Goal: Task Accomplishment & Management: Manage account settings

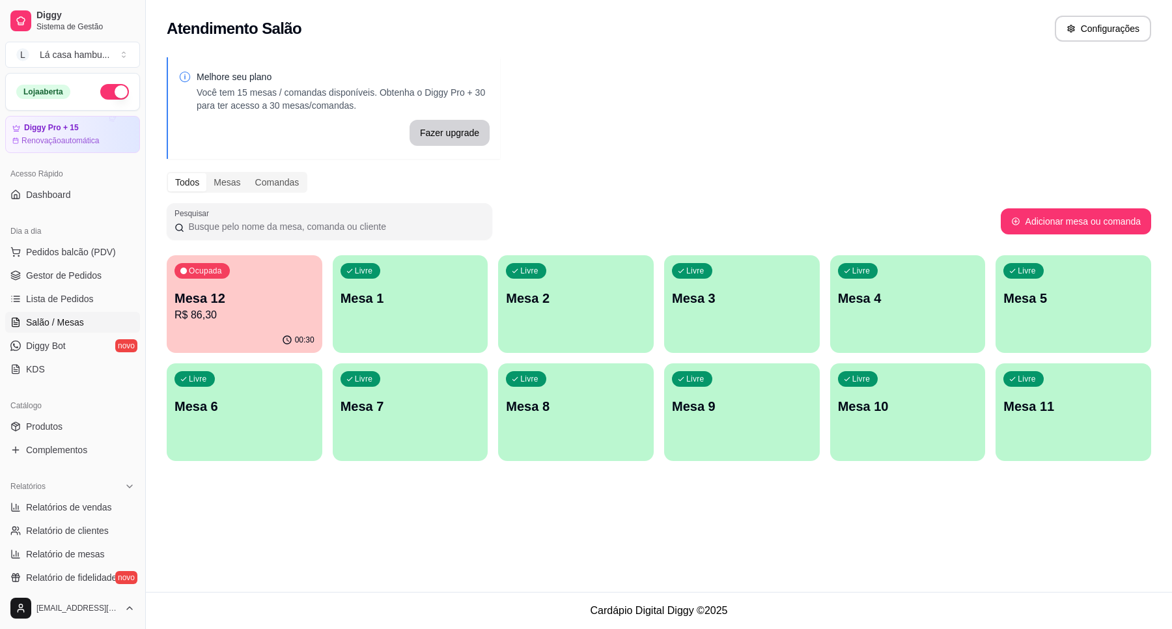
click at [262, 290] on p "Mesa 12" at bounding box center [245, 298] width 140 height 18
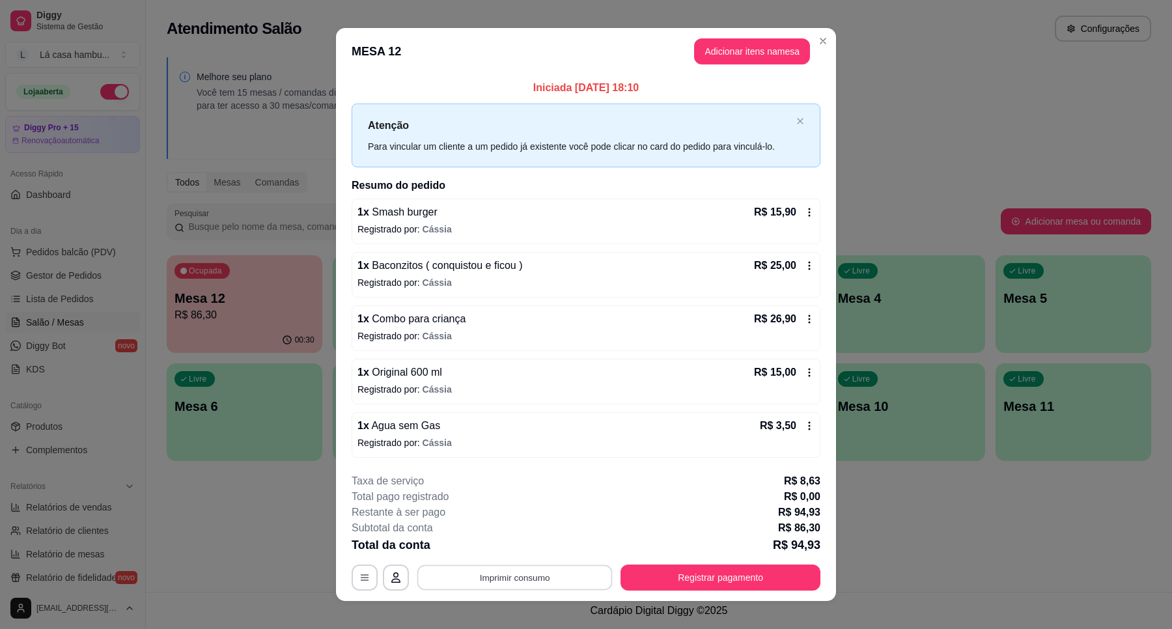
click at [500, 582] on button "Imprimir consumo" at bounding box center [514, 577] width 195 height 25
click at [497, 545] on button "IMPRESSORA" at bounding box center [513, 548] width 94 height 21
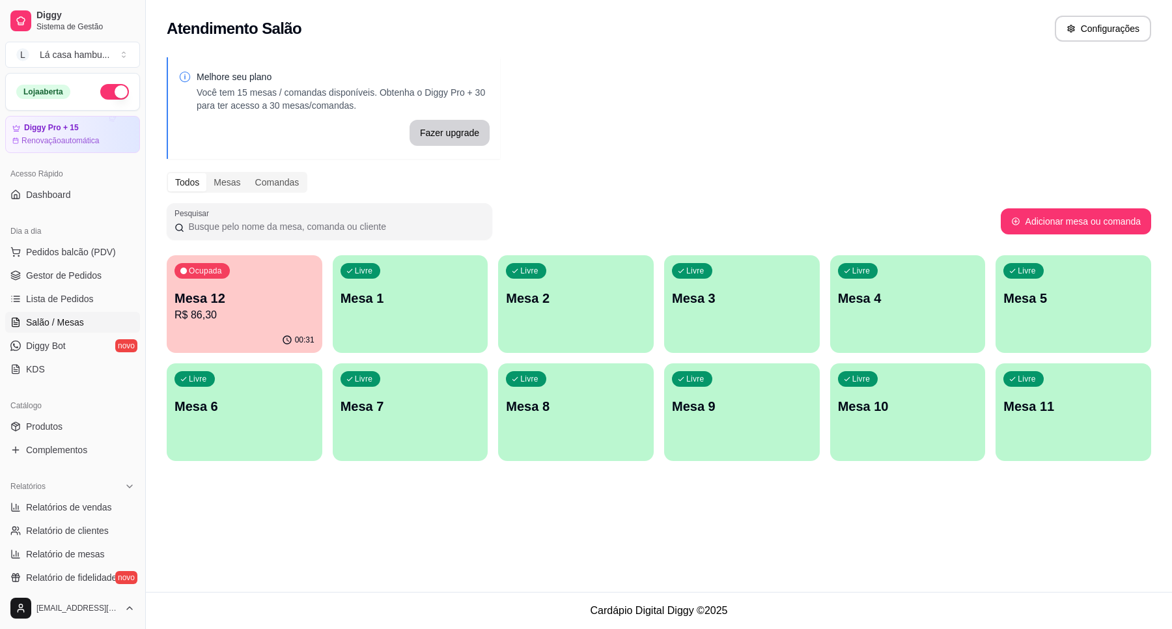
click at [311, 298] on p "Mesa 12" at bounding box center [245, 298] width 140 height 18
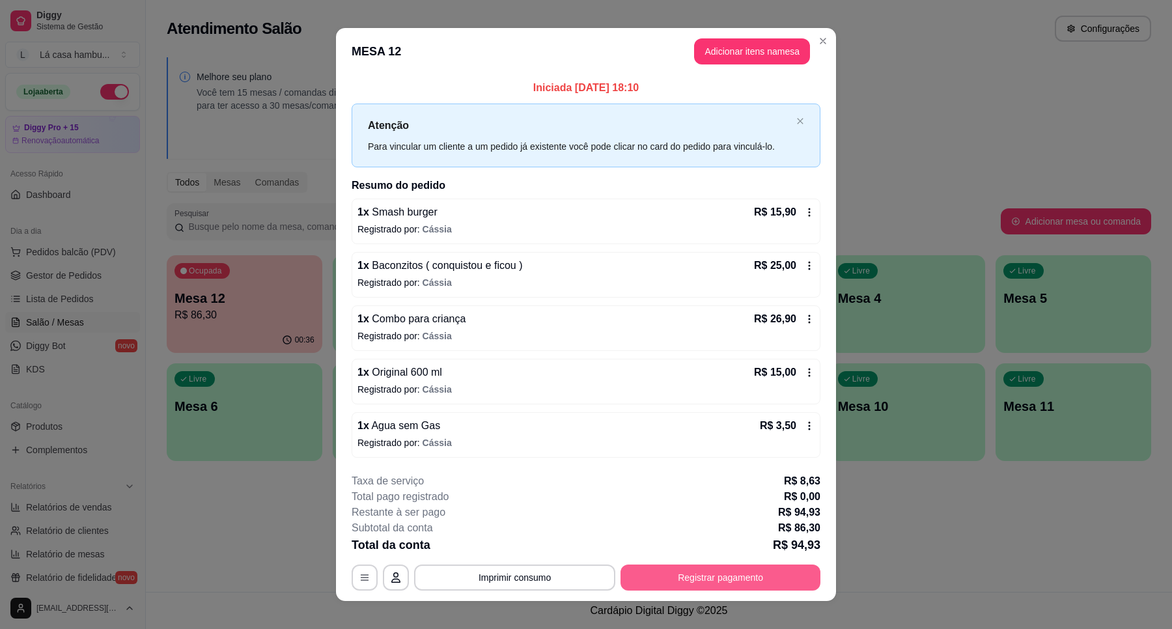
click at [705, 578] on button "Registrar pagamento" at bounding box center [721, 578] width 200 height 26
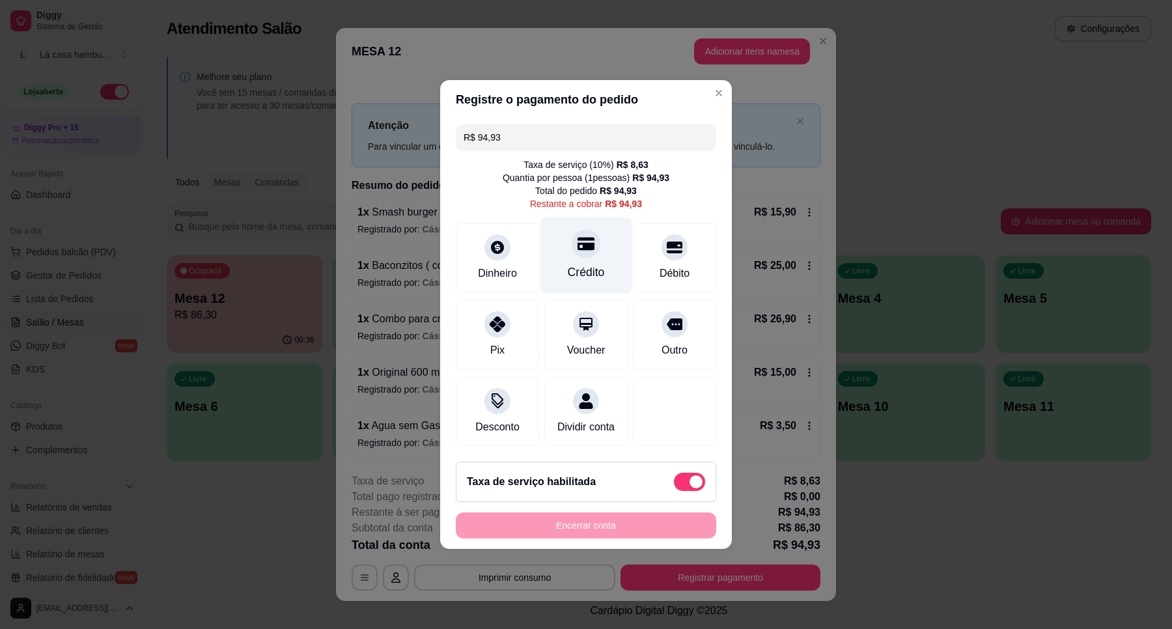
click at [557, 253] on div "Crédito" at bounding box center [587, 256] width 92 height 76
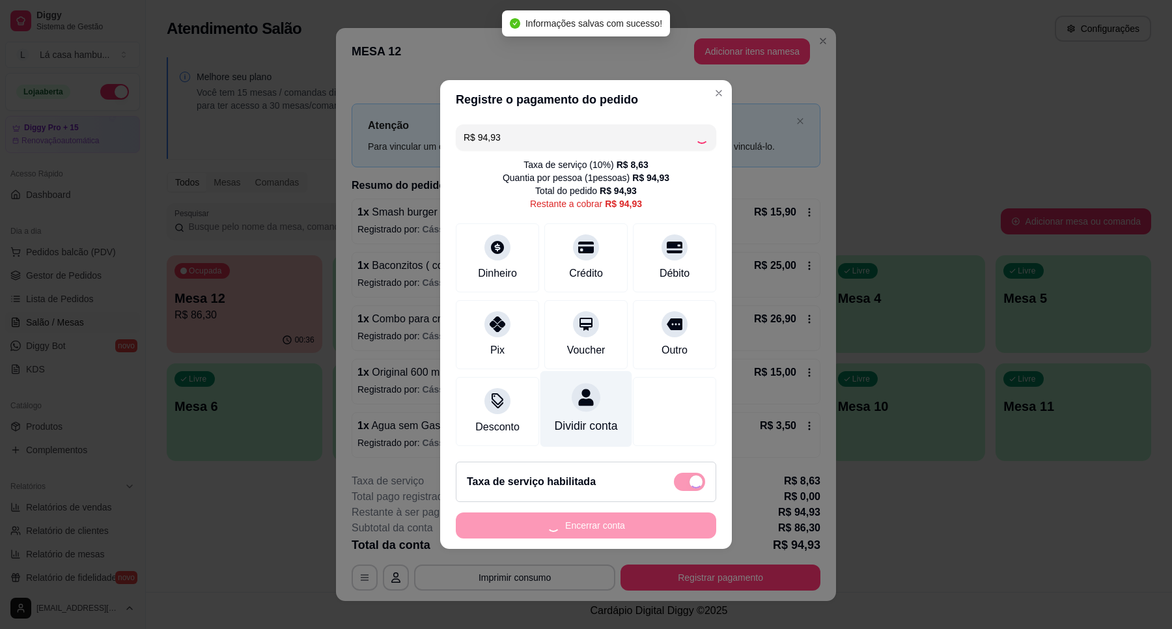
type input "R$ 0,00"
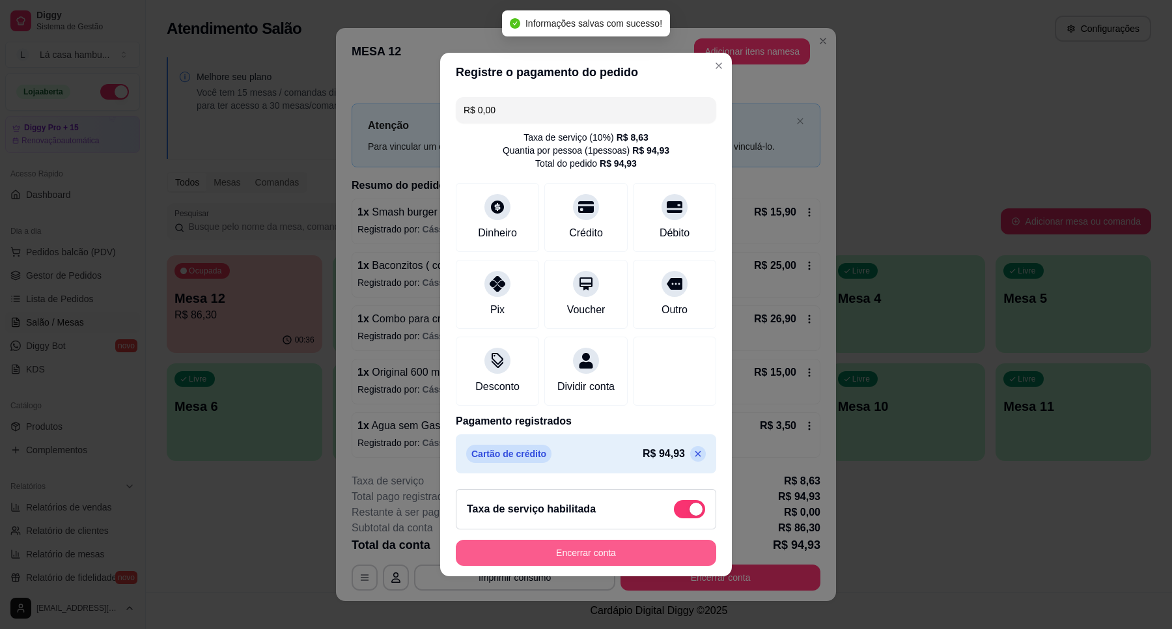
click at [609, 560] on button "Encerrar conta" at bounding box center [586, 553] width 261 height 26
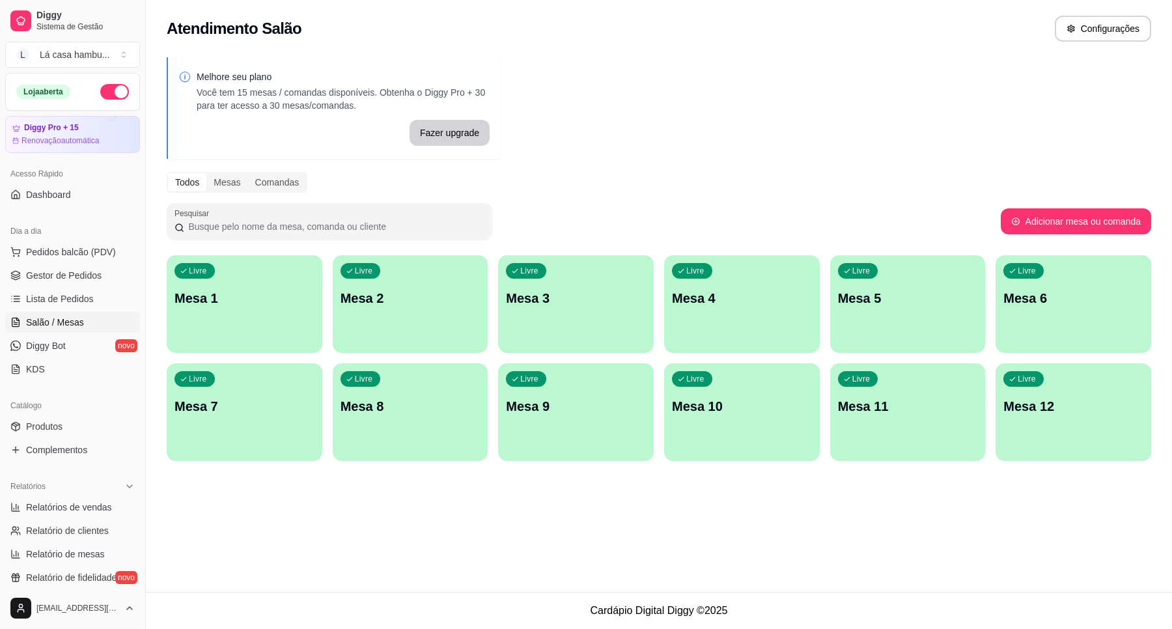
click at [78, 414] on div "Catálogo" at bounding box center [72, 405] width 135 height 21
click at [80, 414] on div "Catálogo" at bounding box center [72, 405] width 135 height 21
click at [82, 419] on link "Produtos" at bounding box center [72, 426] width 135 height 21
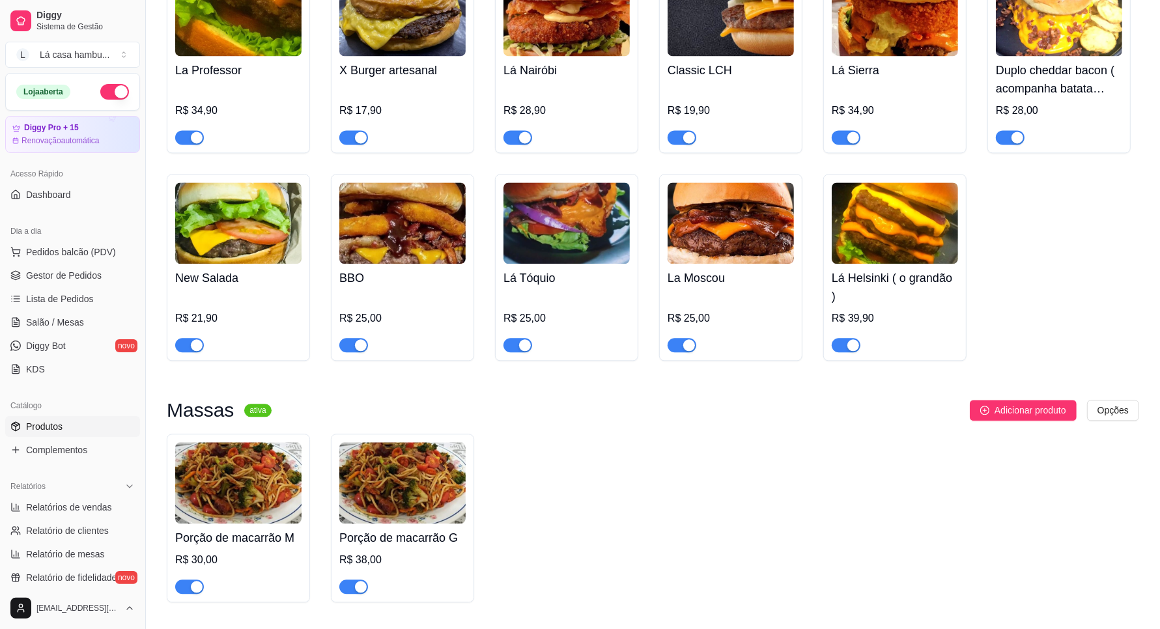
scroll to position [2605, 0]
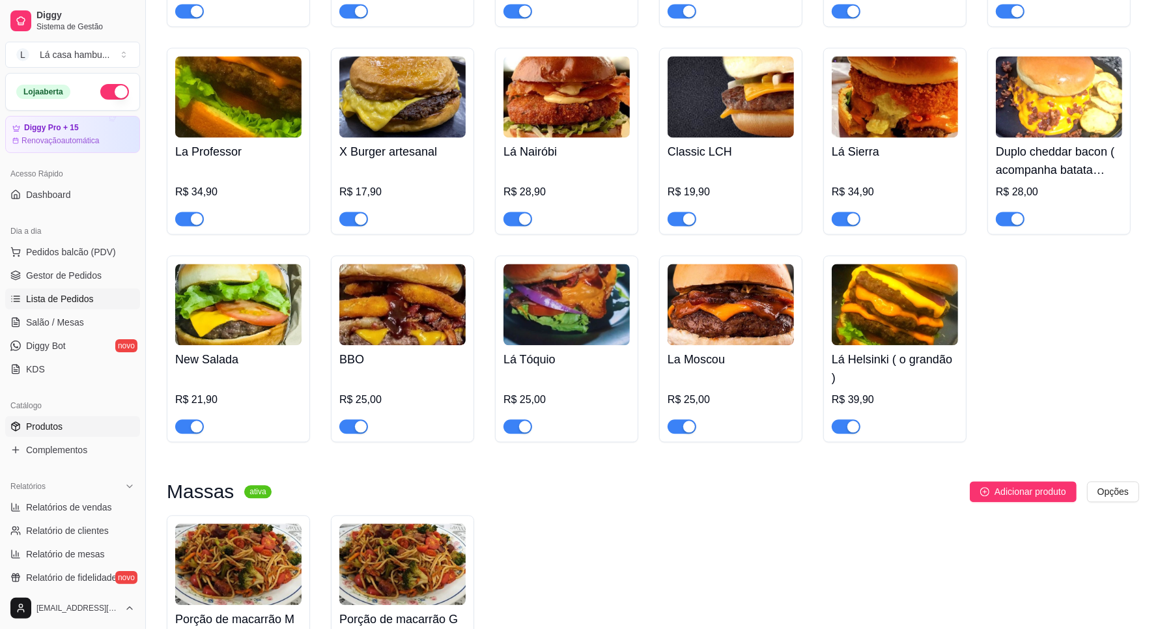
click at [73, 298] on span "Lista de Pedidos" at bounding box center [60, 298] width 68 height 13
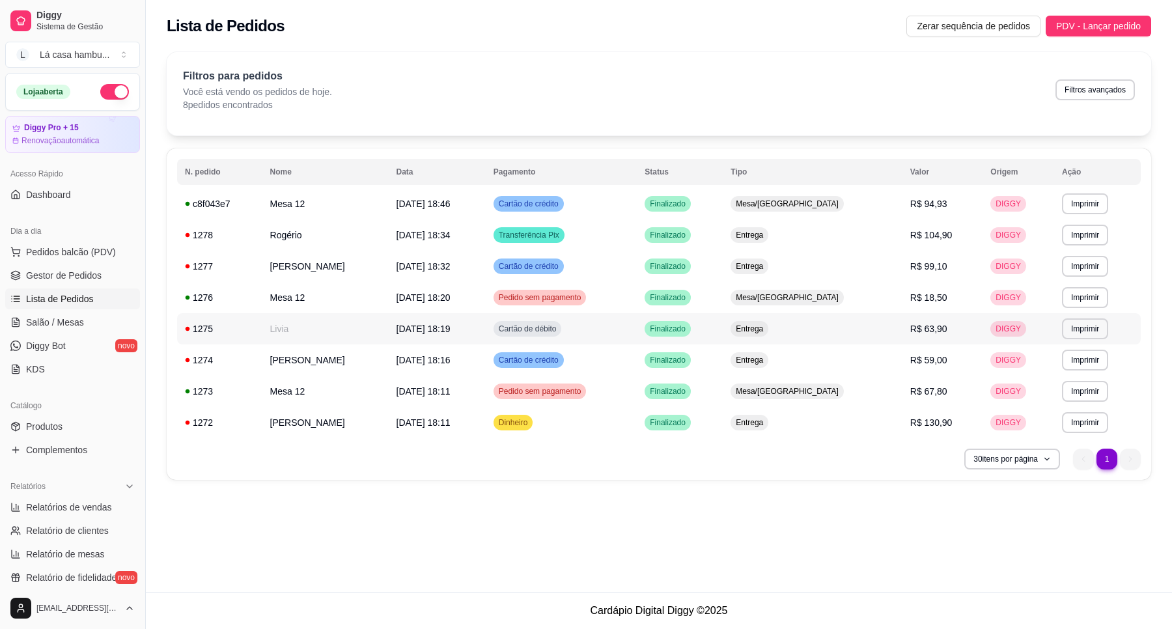
click at [328, 335] on td "Livia" at bounding box center [325, 328] width 126 height 31
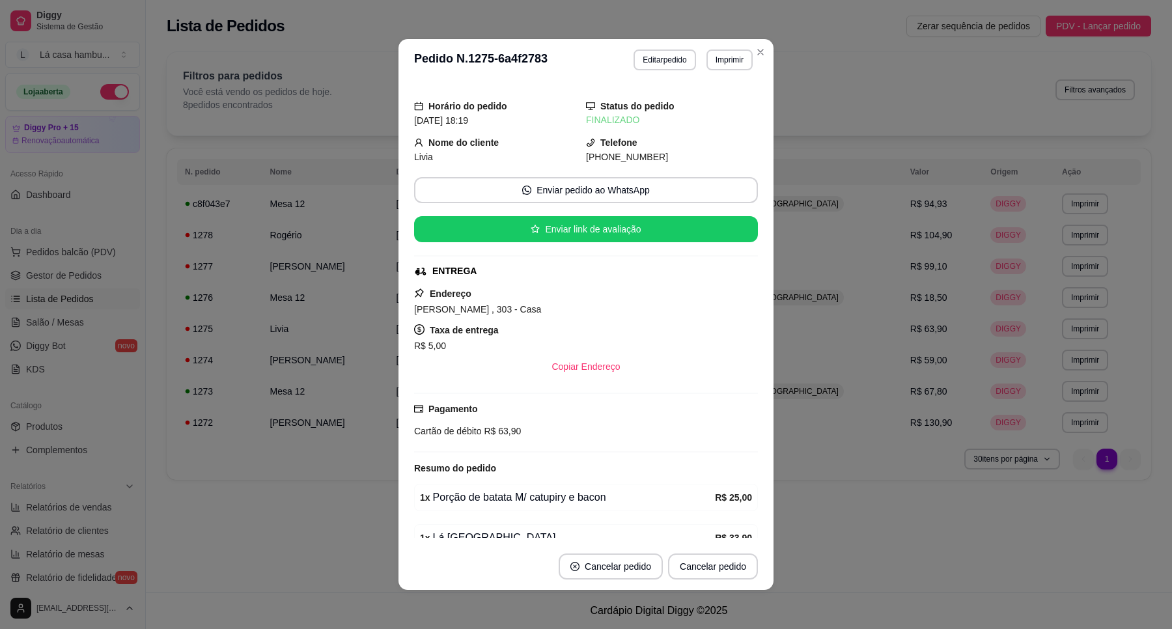
scroll to position [70, 0]
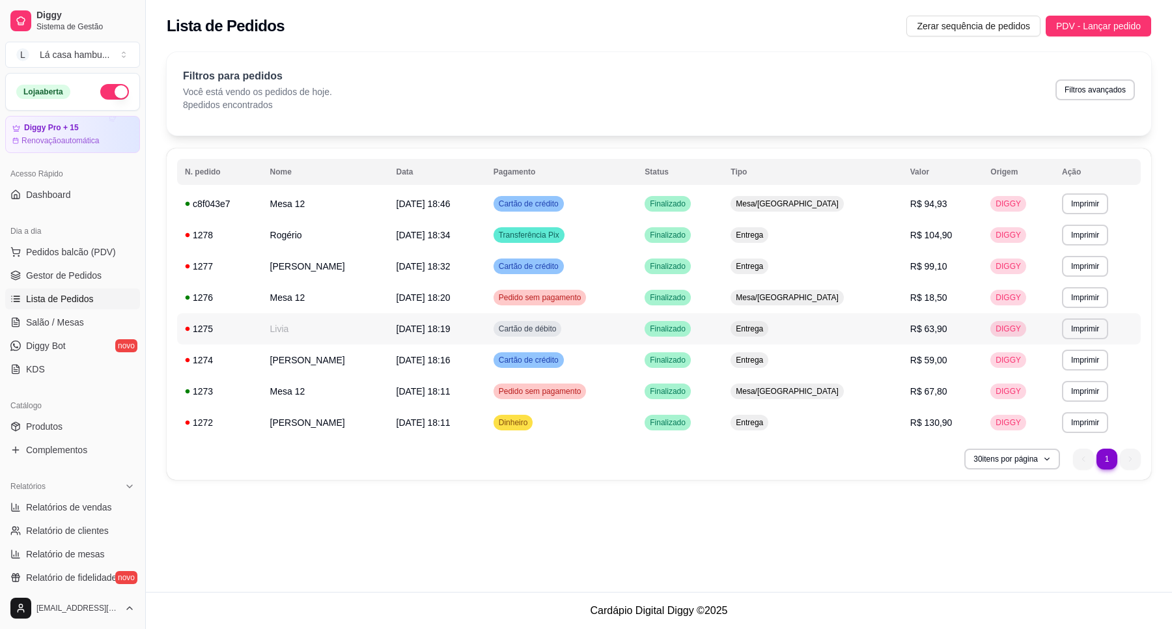
click at [486, 339] on td "[DATE] 18:19" at bounding box center [437, 328] width 97 height 31
click at [98, 414] on div "Catálogo" at bounding box center [72, 405] width 135 height 21
click at [93, 421] on link "Produtos" at bounding box center [72, 426] width 135 height 21
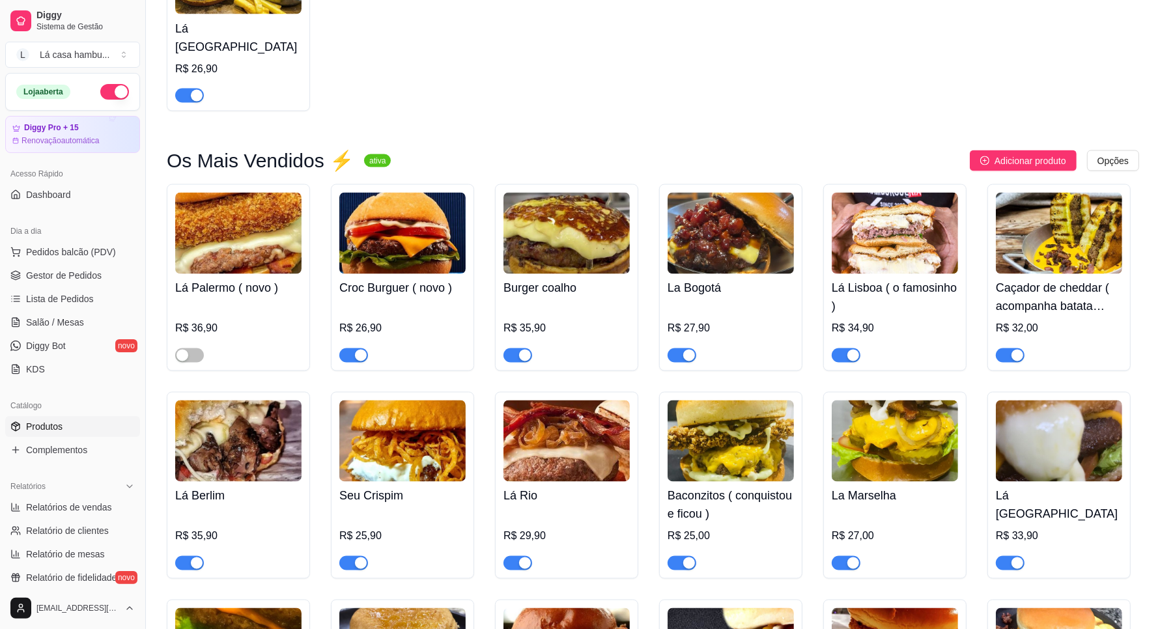
scroll to position [1872, 0]
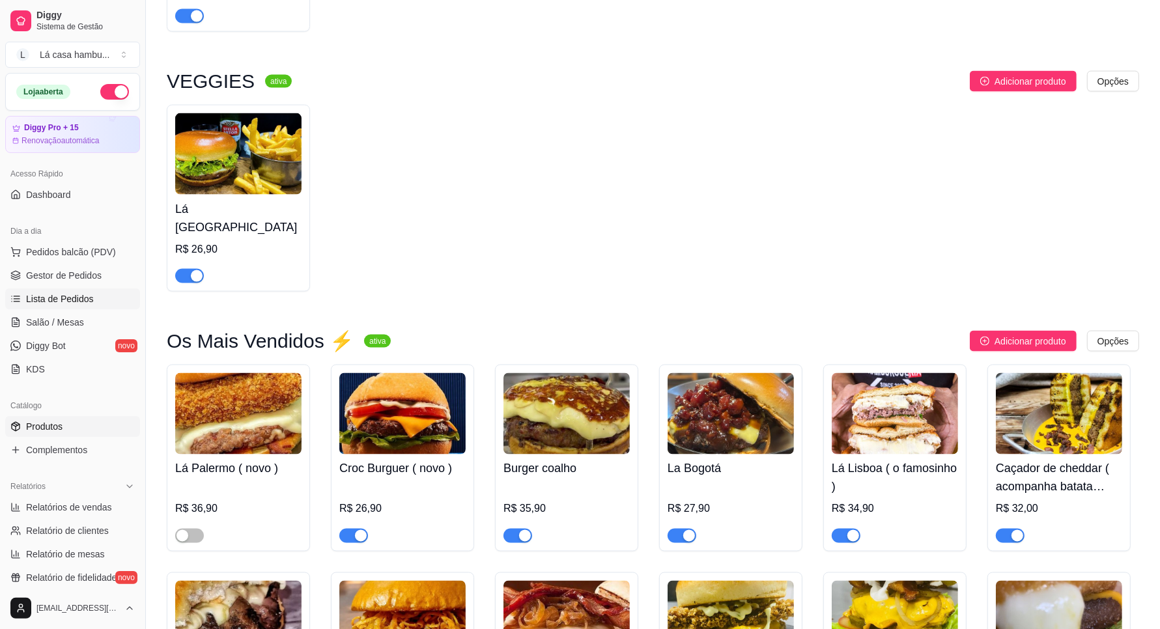
click at [93, 292] on link "Lista de Pedidos" at bounding box center [72, 299] width 135 height 21
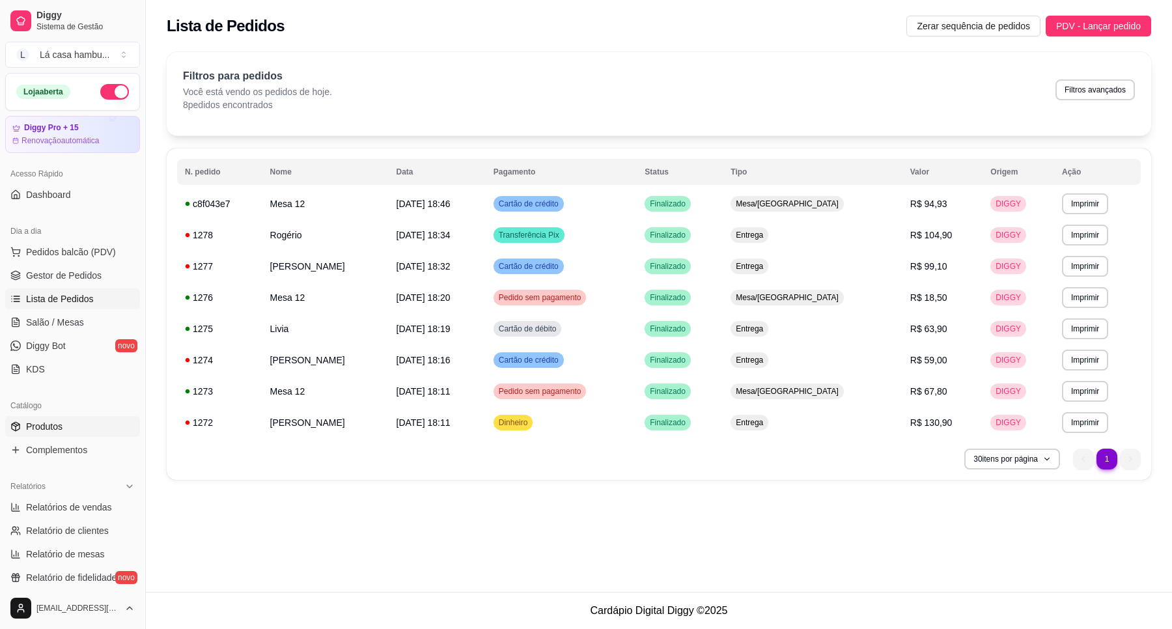
click at [36, 431] on span "Produtos" at bounding box center [44, 426] width 36 height 13
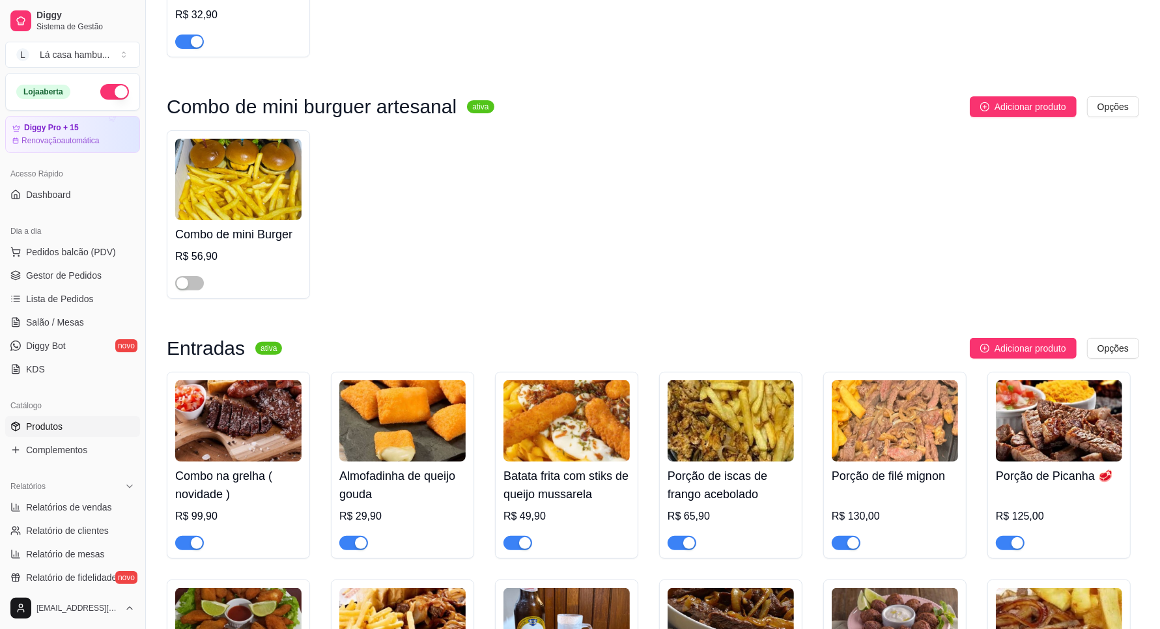
scroll to position [407, 0]
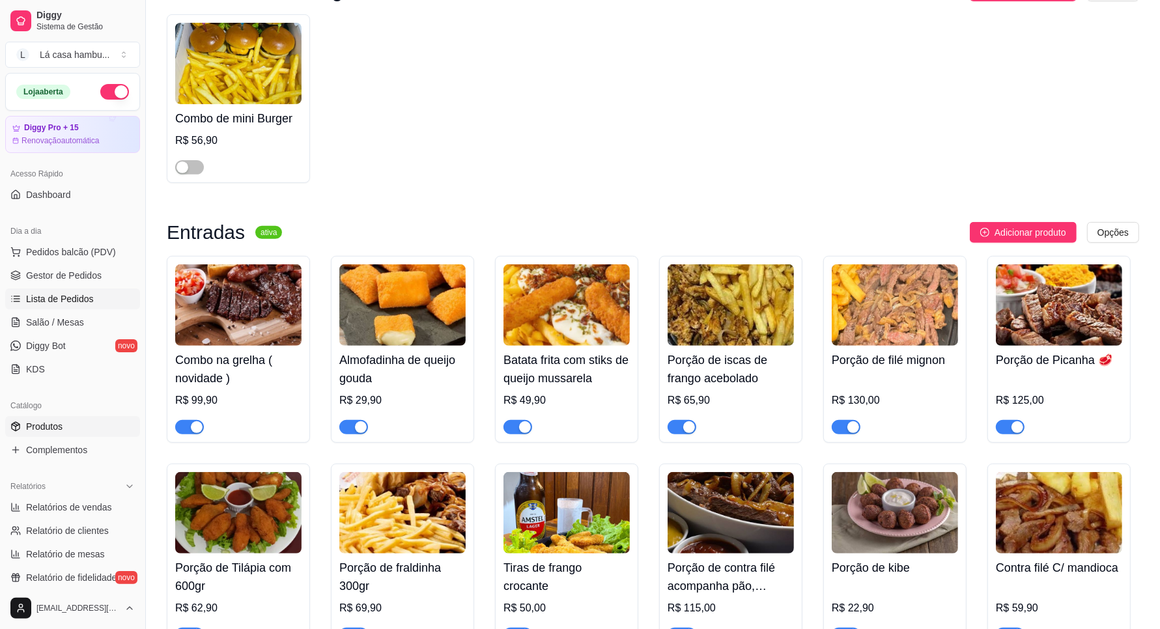
click at [82, 295] on span "Lista de Pedidos" at bounding box center [60, 298] width 68 height 13
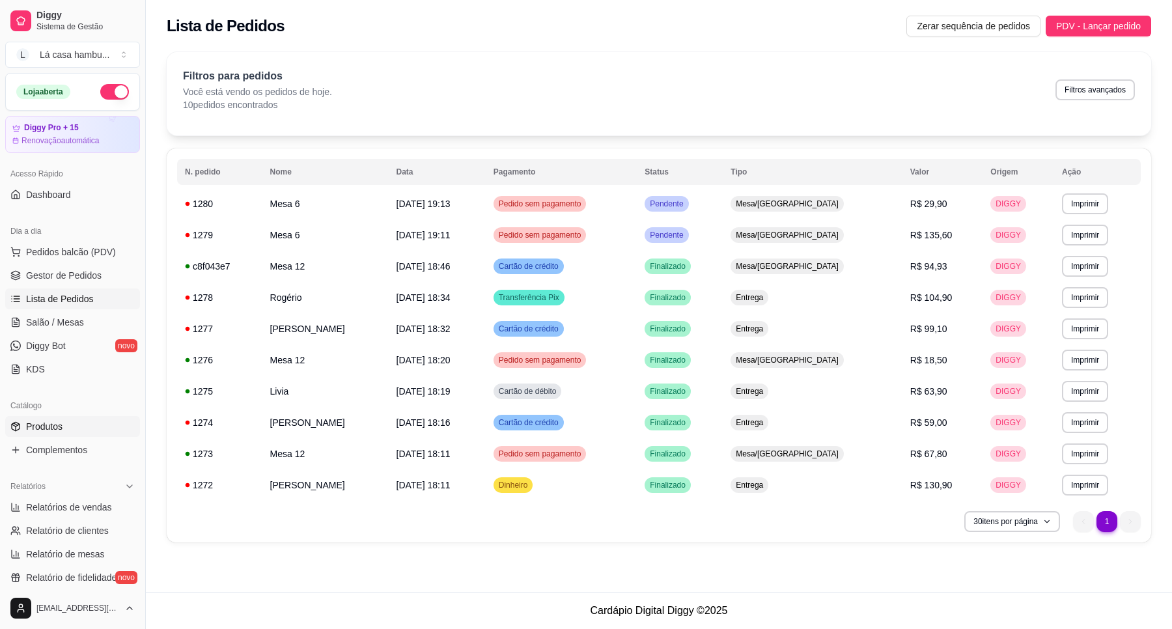
click at [40, 430] on span "Produtos" at bounding box center [44, 426] width 36 height 13
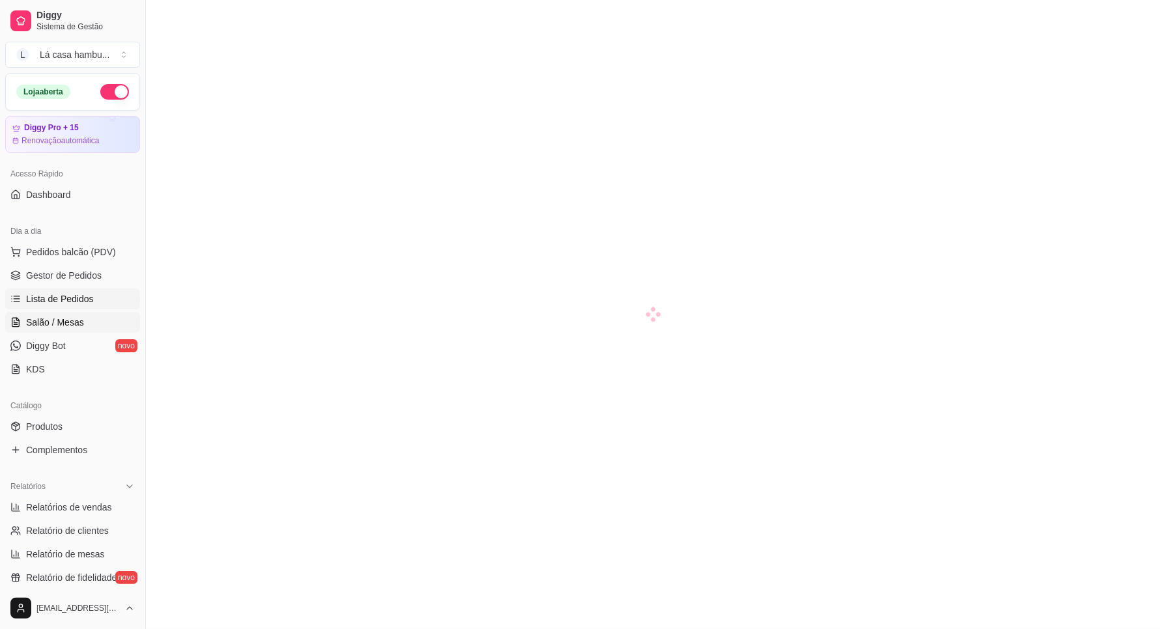
click at [98, 298] on link "Lista de Pedidos" at bounding box center [72, 299] width 135 height 21
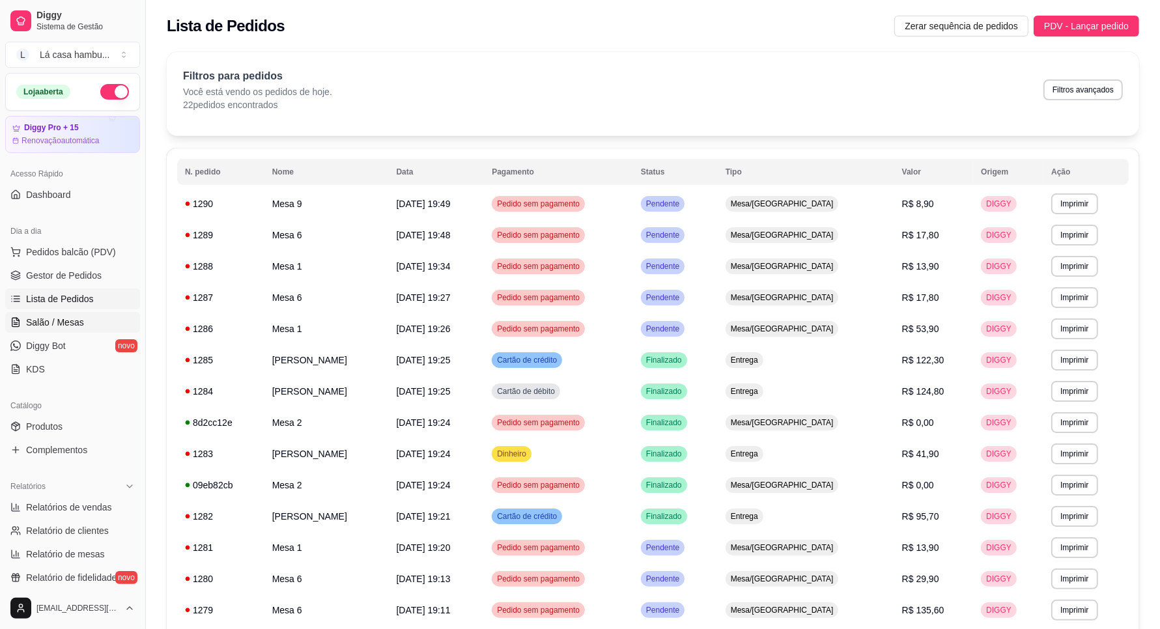
click at [47, 324] on span "Salão / Mesas" at bounding box center [55, 322] width 58 height 13
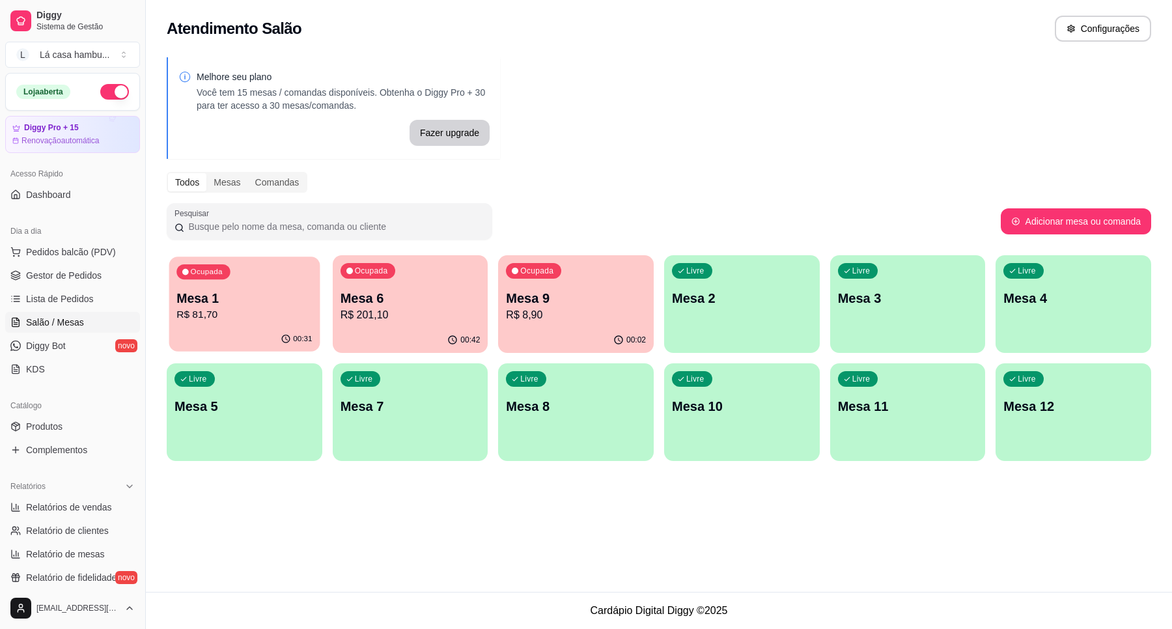
click at [293, 291] on p "Mesa 1" at bounding box center [243, 299] width 135 height 18
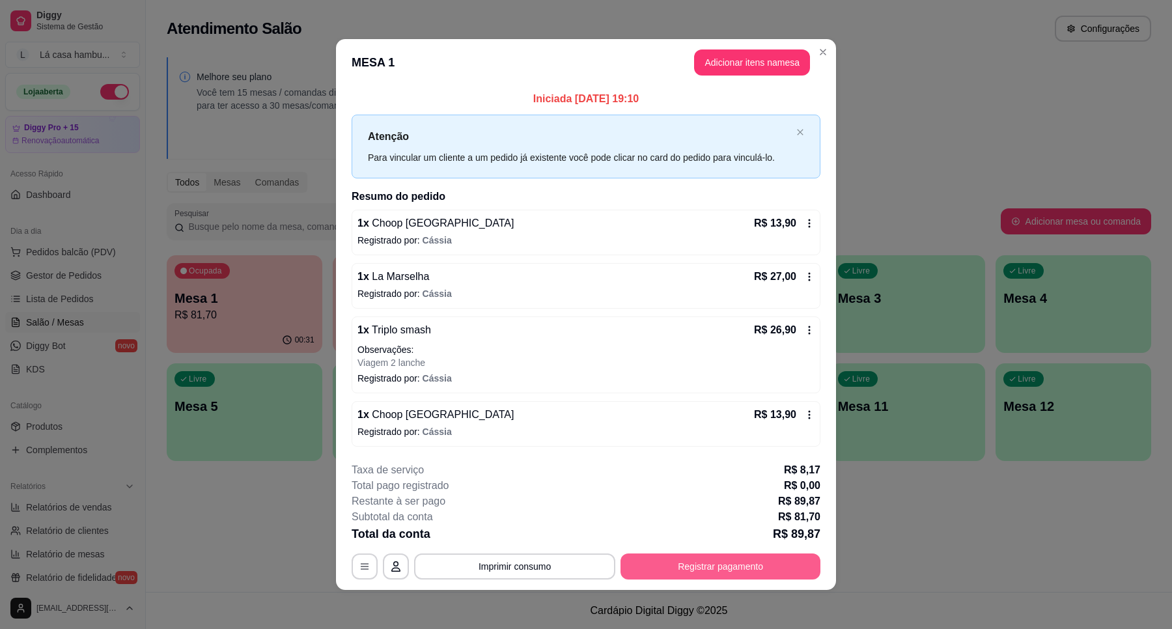
click at [699, 565] on button "Registrar pagamento" at bounding box center [721, 567] width 200 height 26
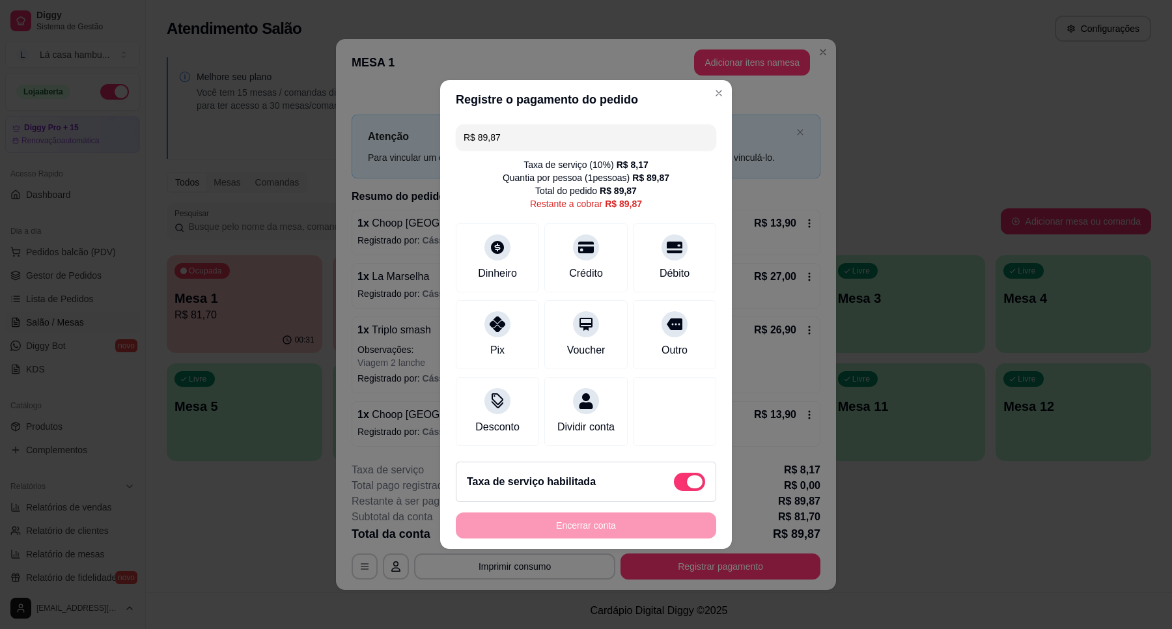
click at [674, 488] on span at bounding box center [689, 482] width 31 height 18
click at [673, 488] on input "checkbox" at bounding box center [677, 489] width 8 height 8
checkbox input "true"
type input "R$ 81,70"
checkbox input "false"
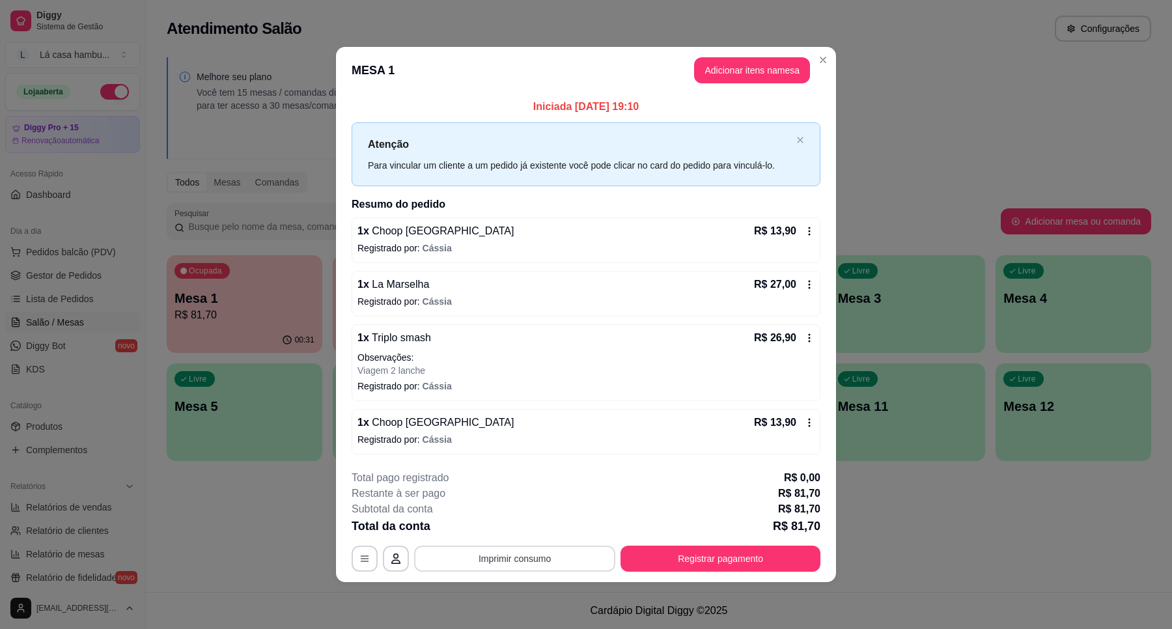
click at [516, 559] on button "Imprimir consumo" at bounding box center [514, 559] width 201 height 26
click at [524, 522] on button "IMPRESSORA" at bounding box center [518, 529] width 91 height 20
click at [749, 561] on button "Registrar pagamento" at bounding box center [721, 559] width 200 height 26
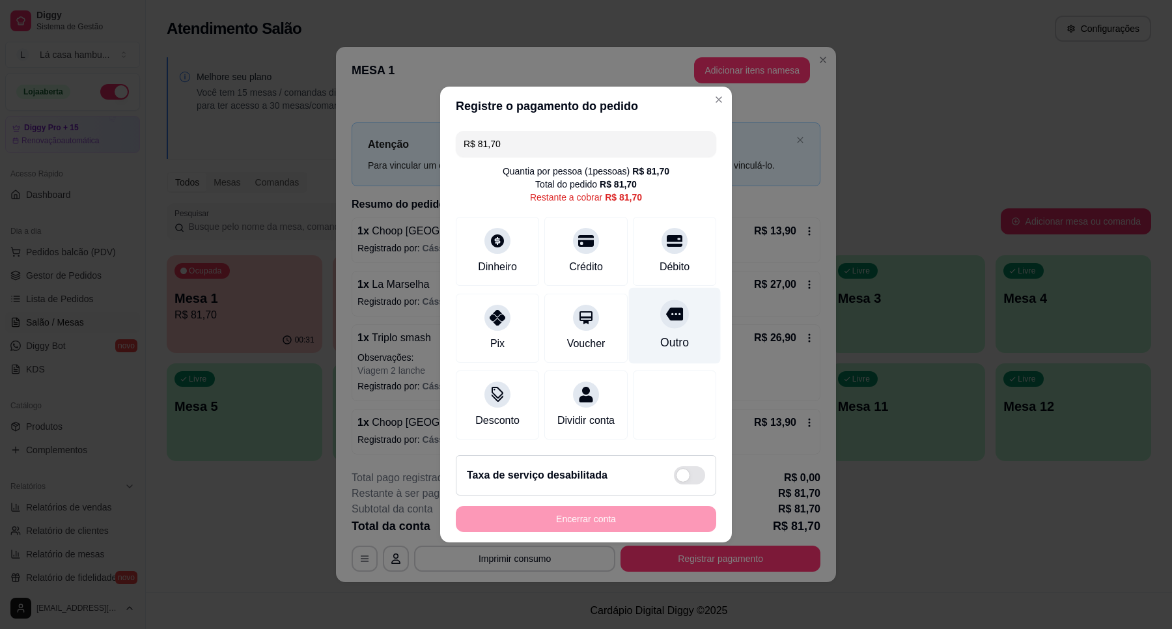
click at [666, 318] on div at bounding box center [674, 314] width 29 height 29
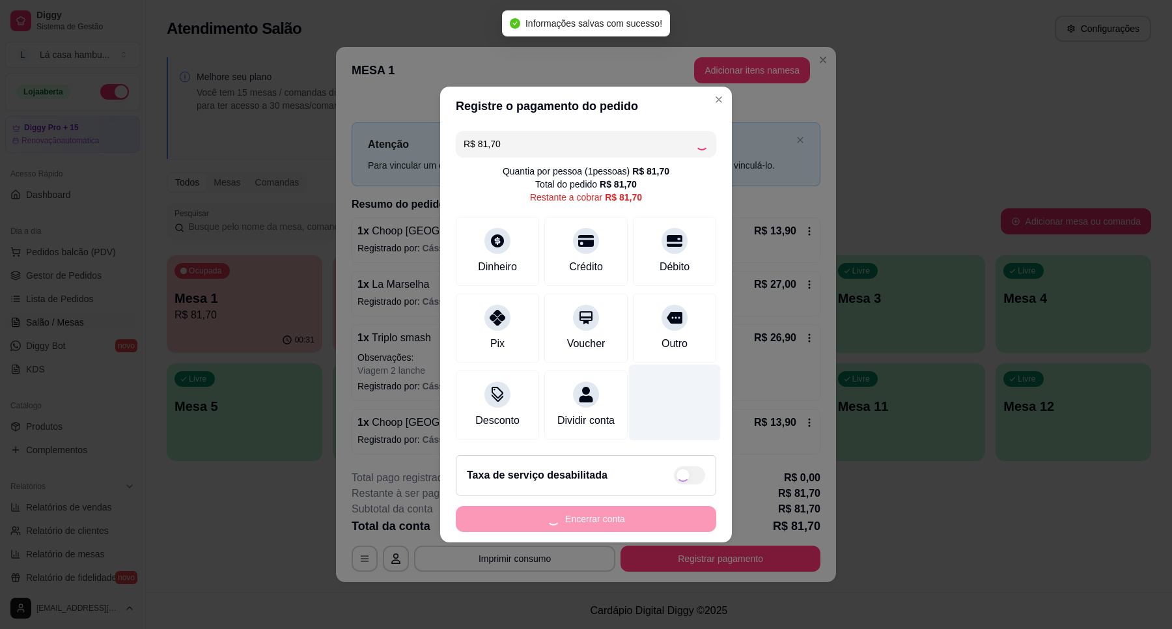
type input "R$ 0,00"
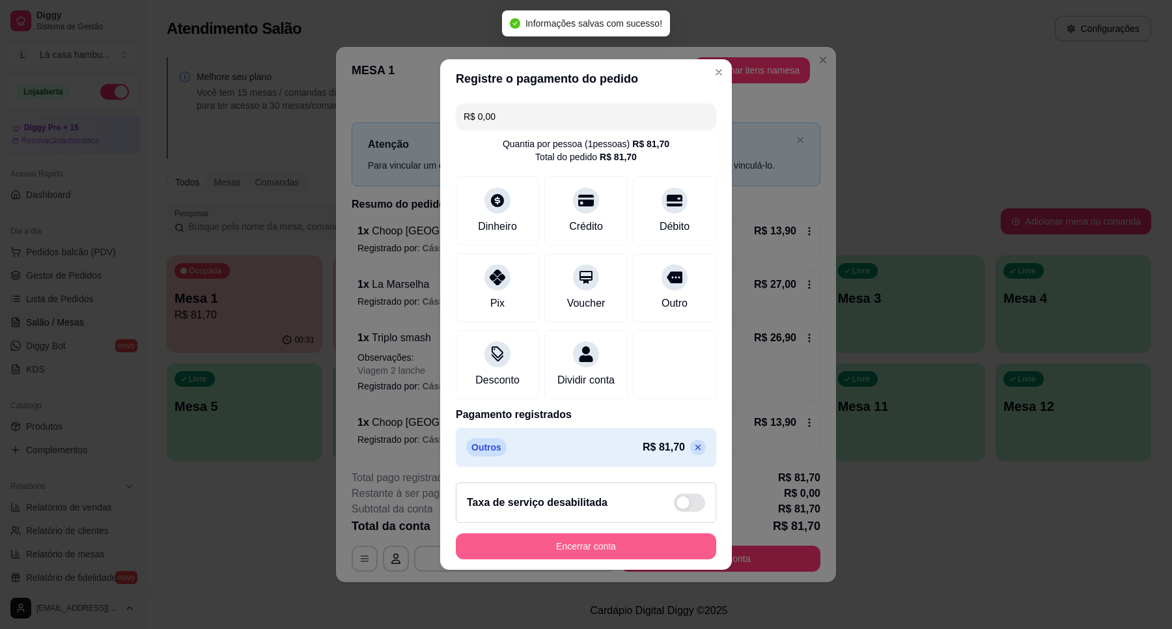
click at [613, 559] on button "Encerrar conta" at bounding box center [586, 546] width 261 height 26
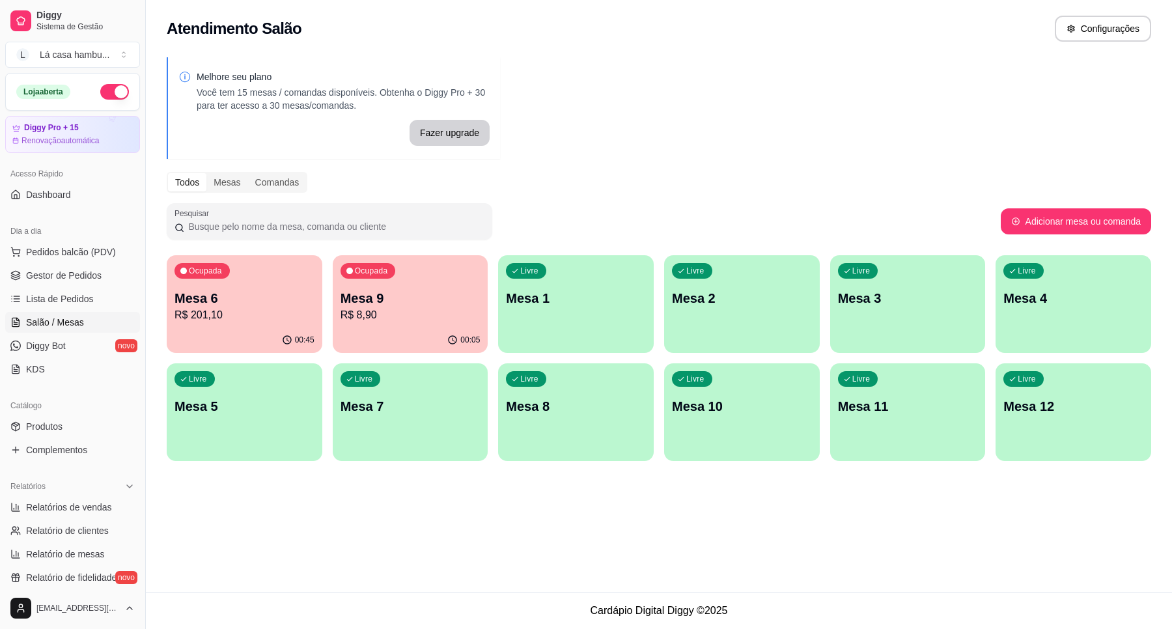
click at [219, 290] on p "Mesa 6" at bounding box center [245, 298] width 140 height 18
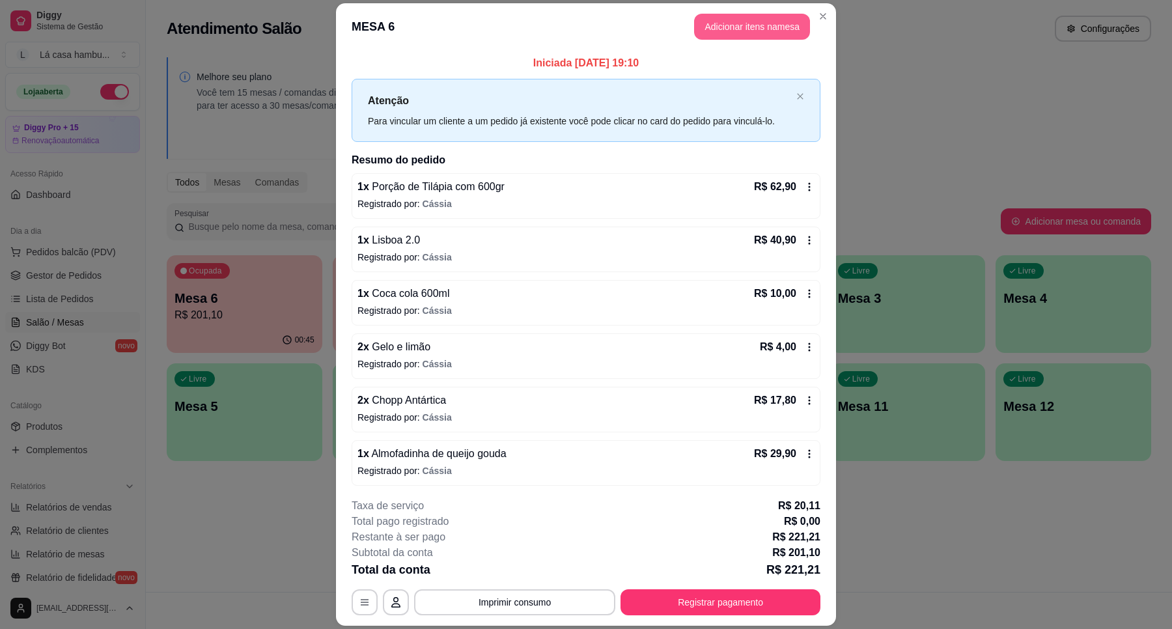
click at [769, 21] on button "Adicionar itens na mesa" at bounding box center [752, 27] width 116 height 26
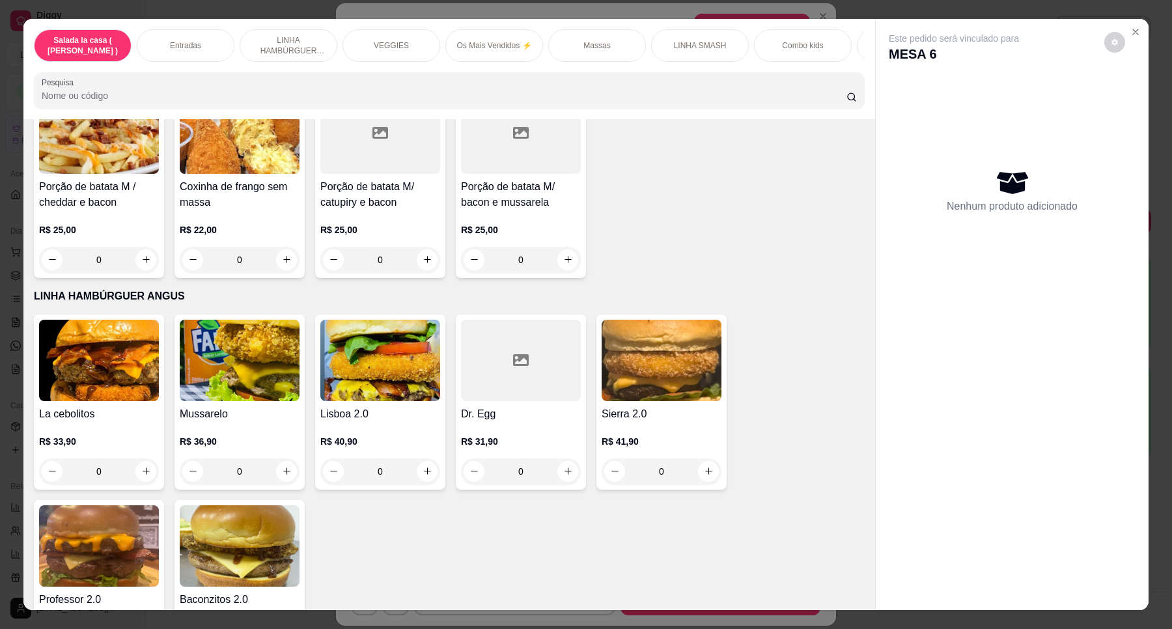
scroll to position [1144, 0]
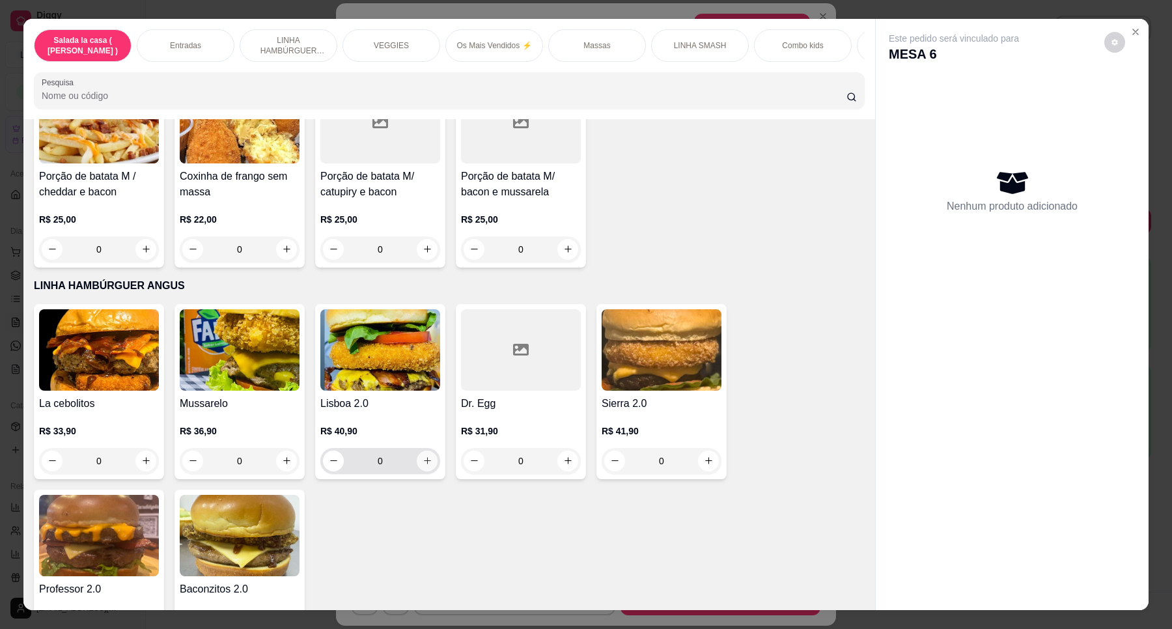
click at [423, 466] on icon "increase-product-quantity" at bounding box center [428, 461] width 10 height 10
type input "1"
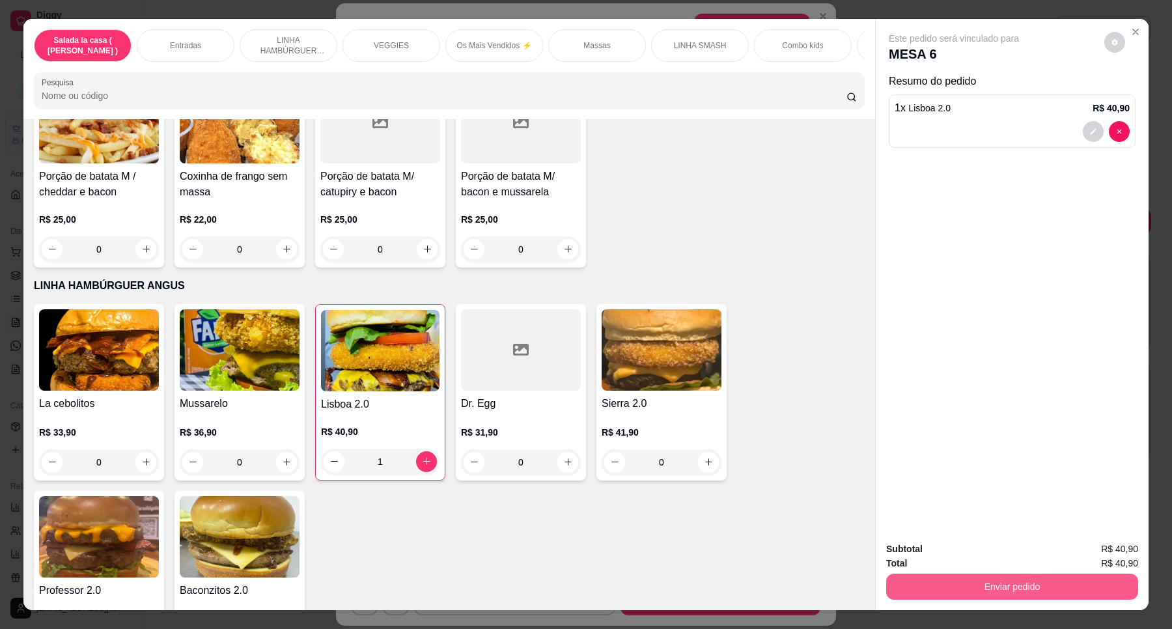
click at [1019, 583] on button "Enviar pedido" at bounding box center [1012, 587] width 252 height 26
click at [1120, 555] on button "Enviar pedido" at bounding box center [1104, 555] width 74 height 25
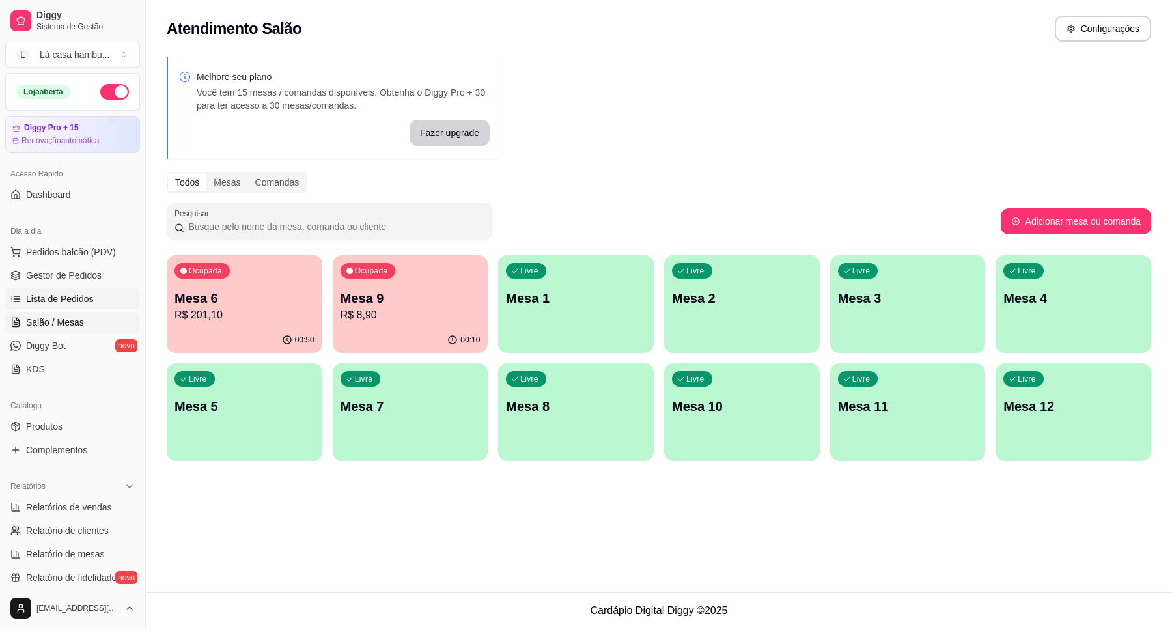
click at [61, 300] on span "Lista de Pedidos" at bounding box center [60, 298] width 68 height 13
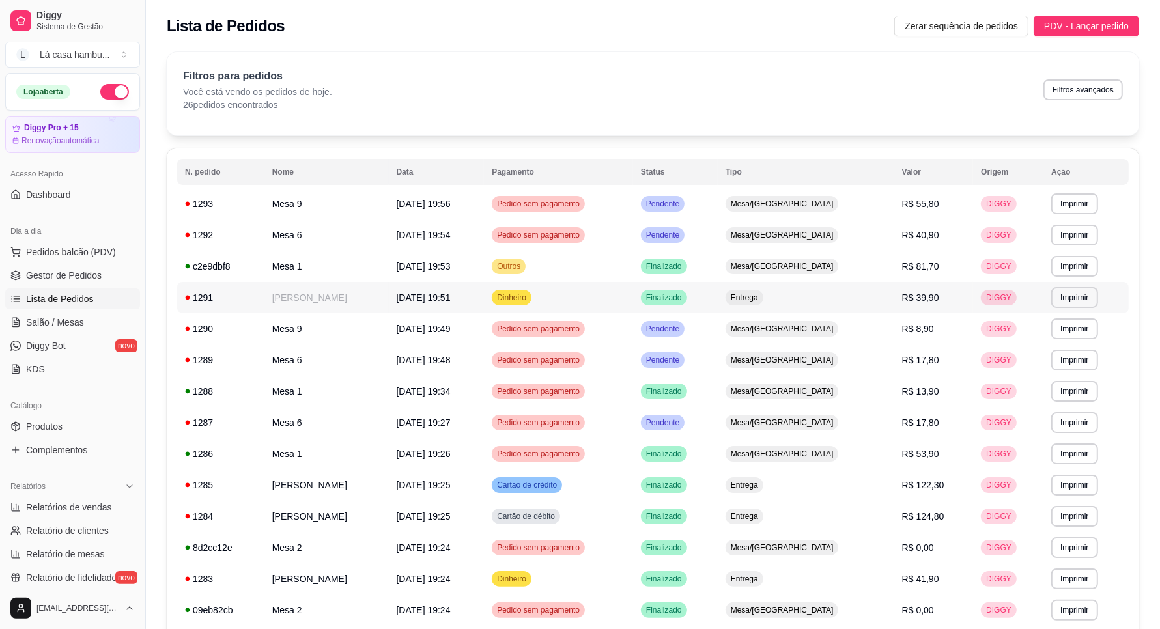
click at [375, 304] on td "[PERSON_NAME]" at bounding box center [326, 297] width 124 height 31
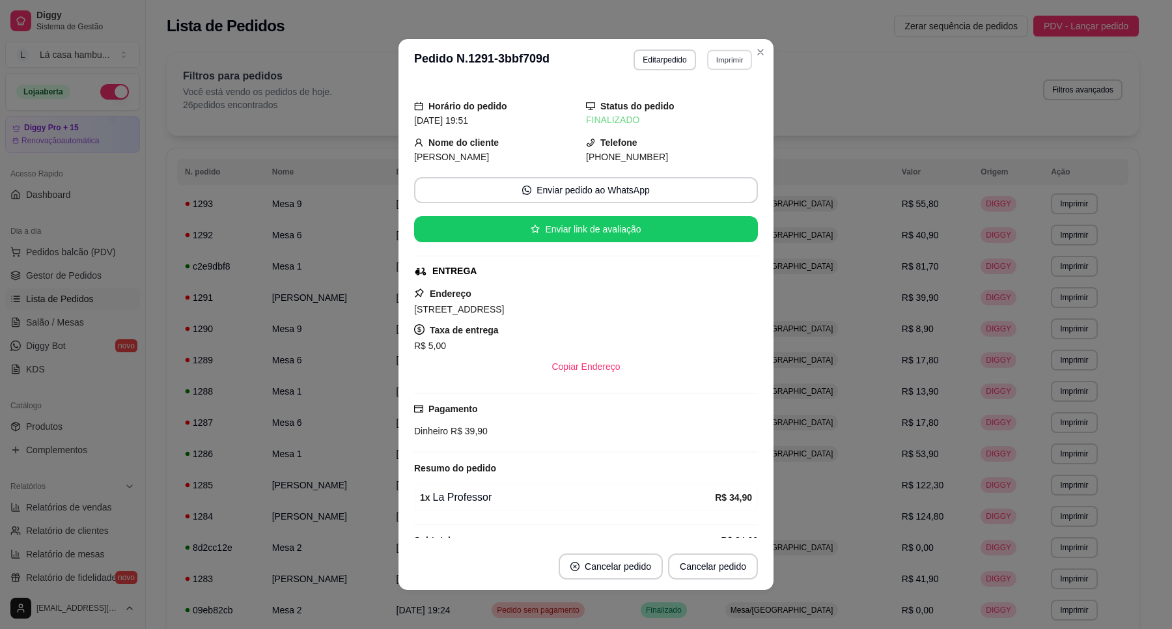
click at [718, 53] on button "Imprimir" at bounding box center [729, 59] width 45 height 20
click at [715, 101] on button "IMPRESSORA" at bounding box center [701, 106] width 94 height 21
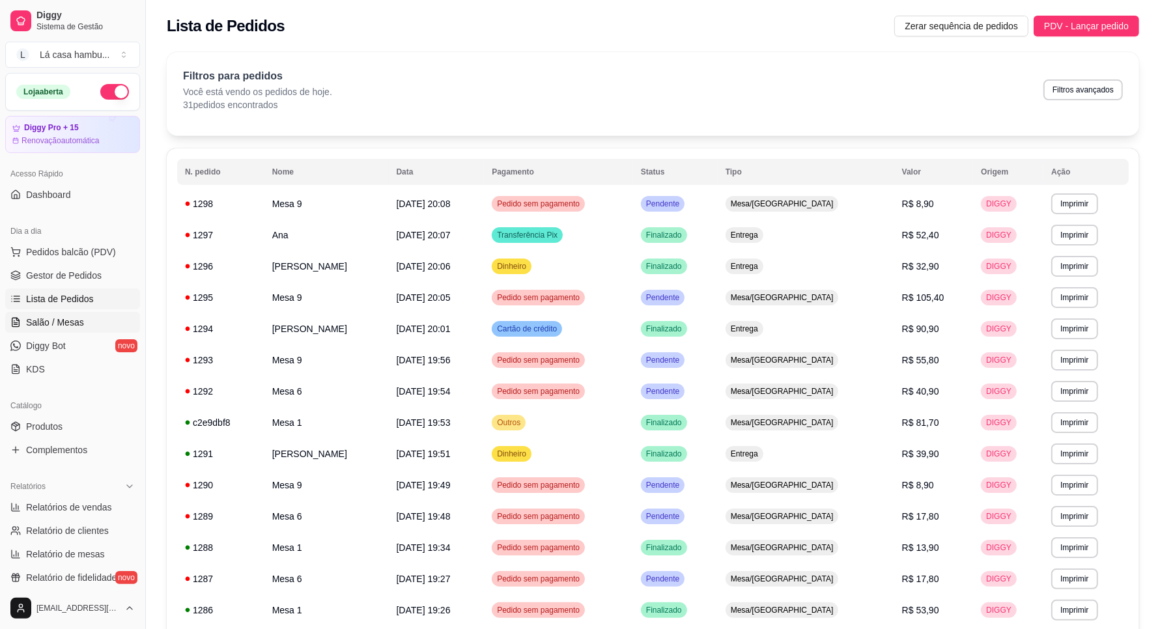
click at [88, 321] on link "Salão / Mesas" at bounding box center [72, 322] width 135 height 21
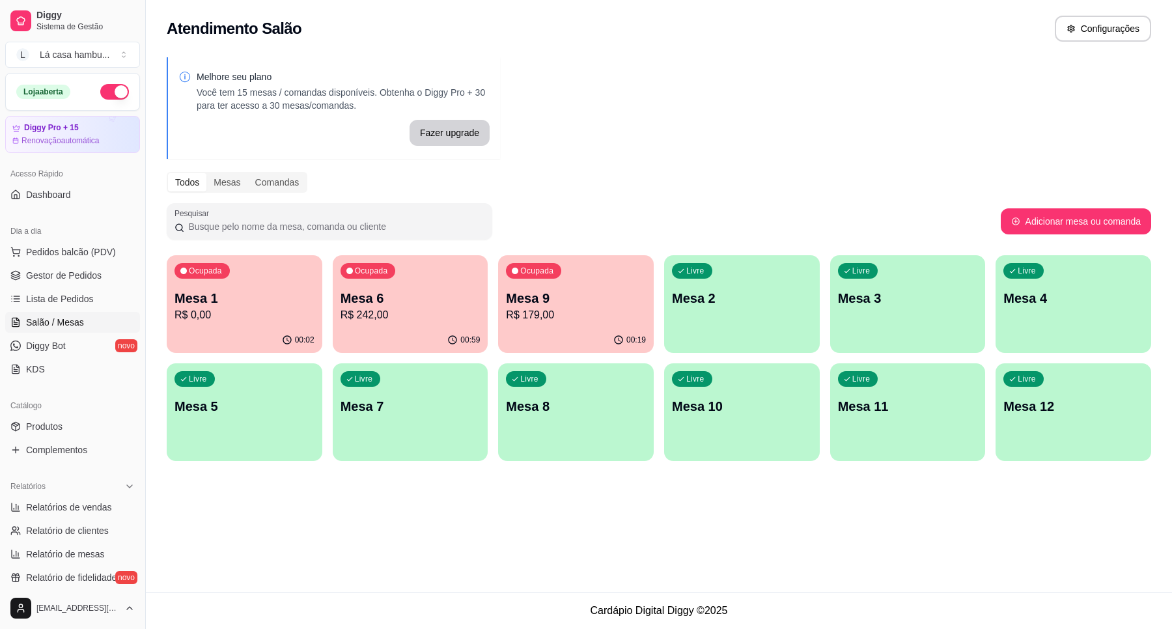
click at [278, 322] on p "R$ 0,00" at bounding box center [245, 315] width 140 height 16
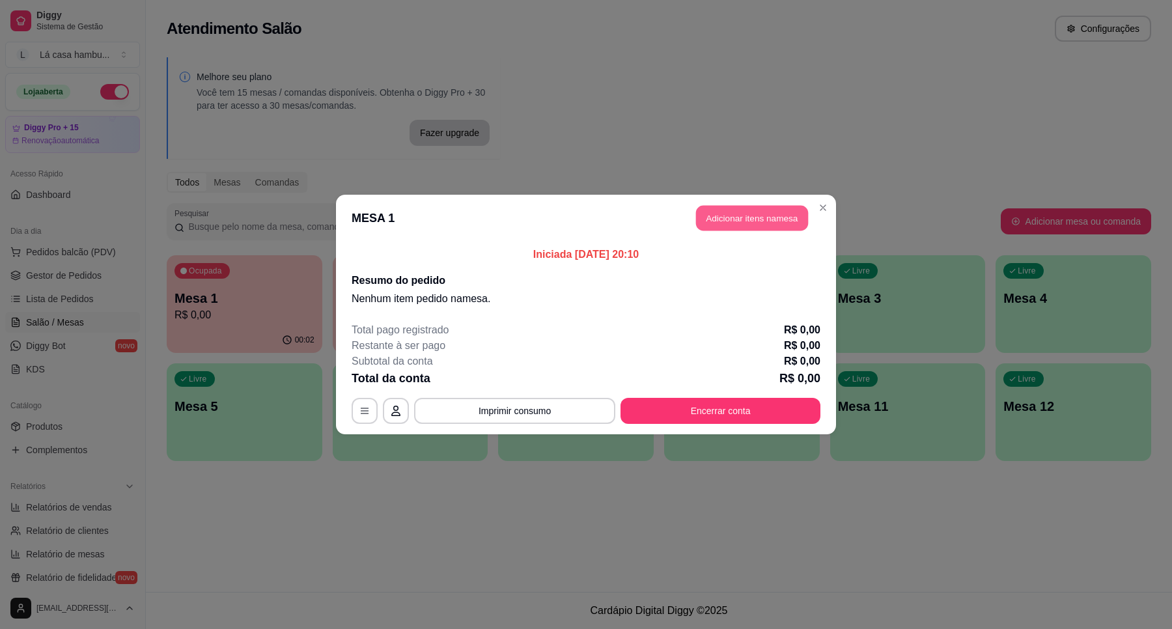
click at [752, 223] on button "Adicionar itens na mesa" at bounding box center [752, 218] width 112 height 25
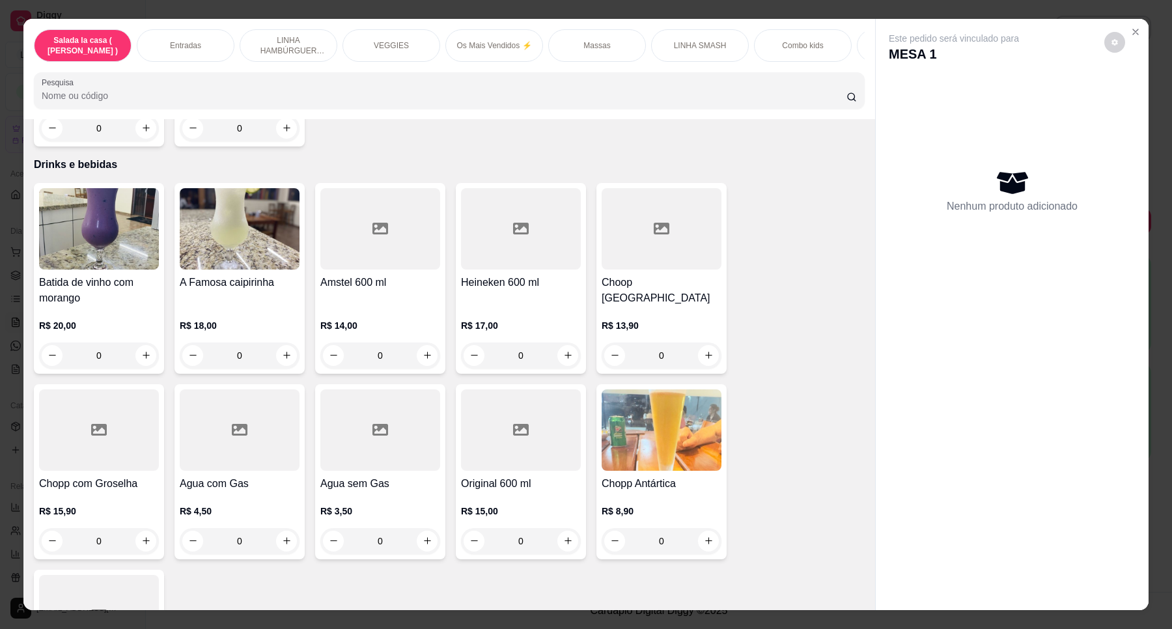
scroll to position [5207, 0]
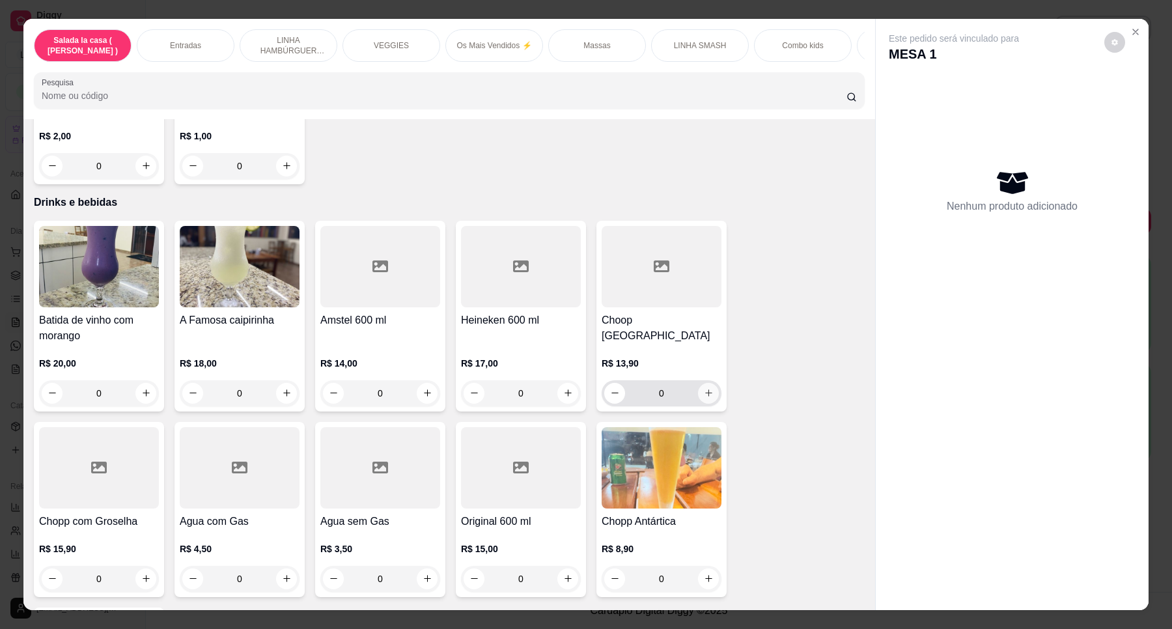
click at [705, 390] on icon "increase-product-quantity" at bounding box center [708, 393] width 7 height 7
type input "1"
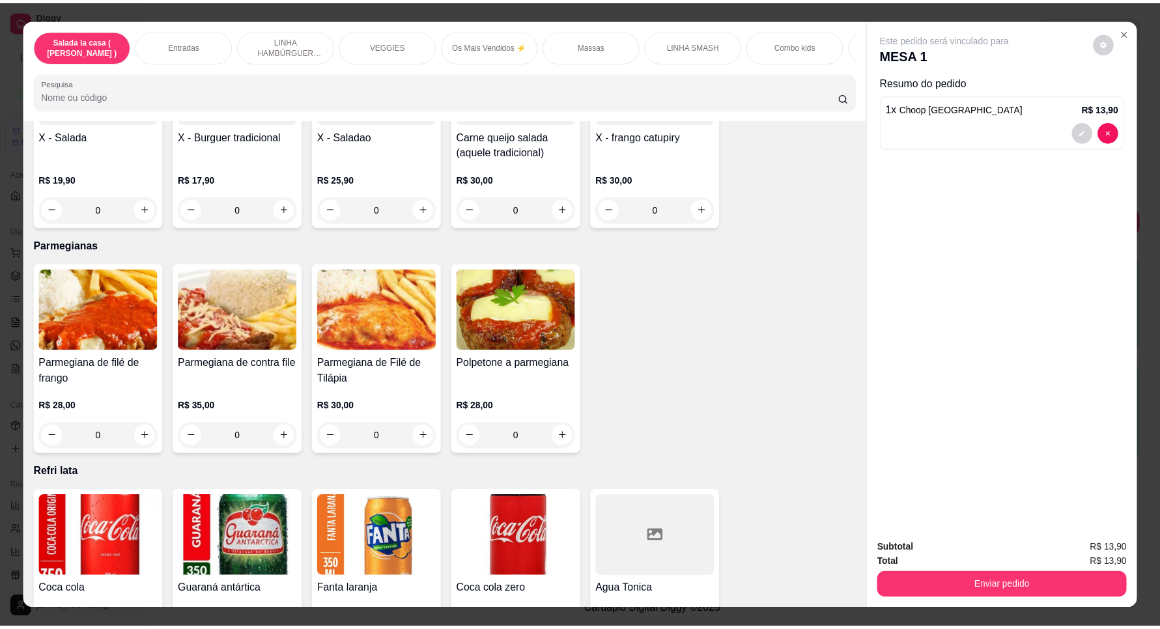
scroll to position [4067, 0]
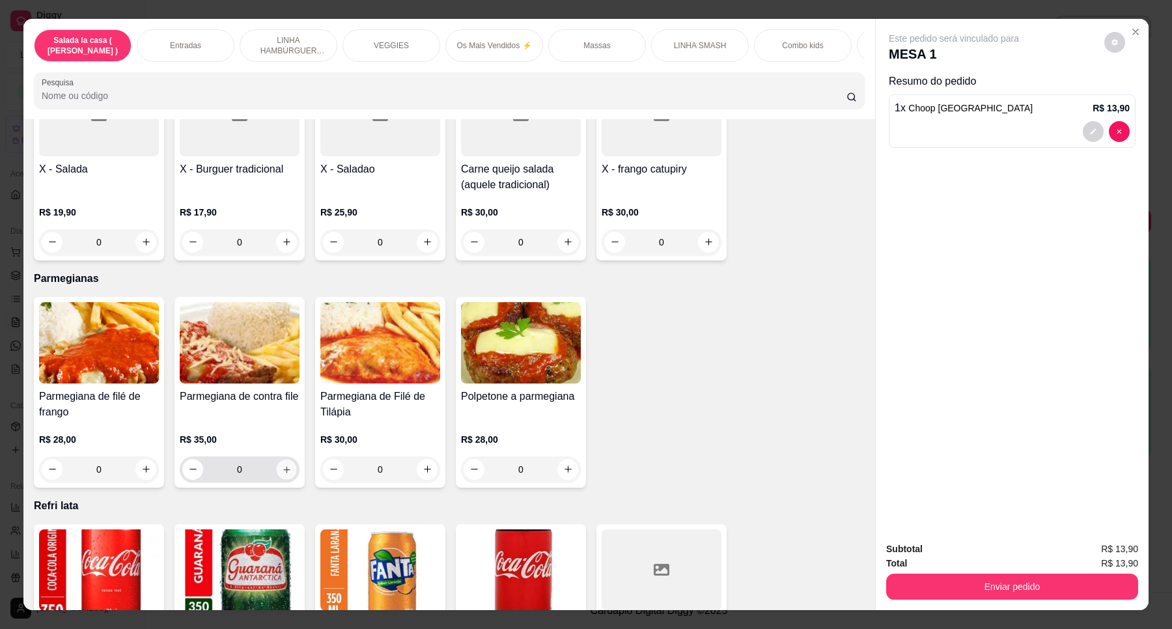
click at [287, 459] on button "increase-product-quantity" at bounding box center [286, 469] width 20 height 20
type input "1"
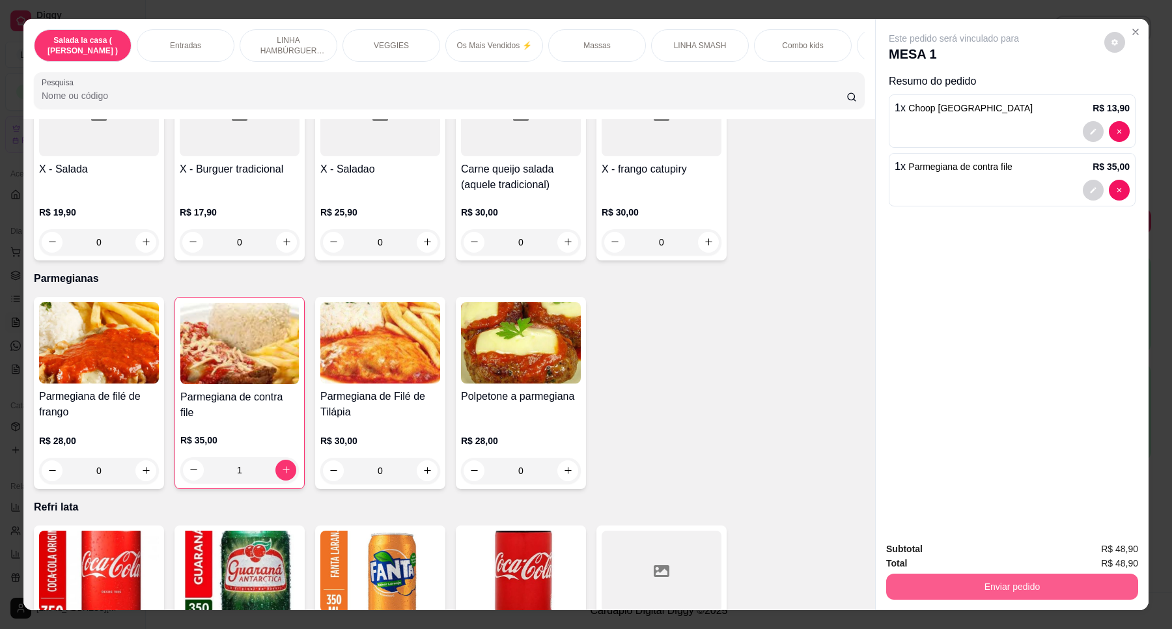
click at [959, 583] on button "Enviar pedido" at bounding box center [1012, 587] width 252 height 26
click at [1006, 554] on button "Registrar cliente" at bounding box center [1016, 555] width 83 height 24
click at [1011, 591] on button "Enviar pedido" at bounding box center [1012, 587] width 252 height 26
click at [1088, 549] on button "Enviar pedido" at bounding box center [1104, 555] width 74 height 25
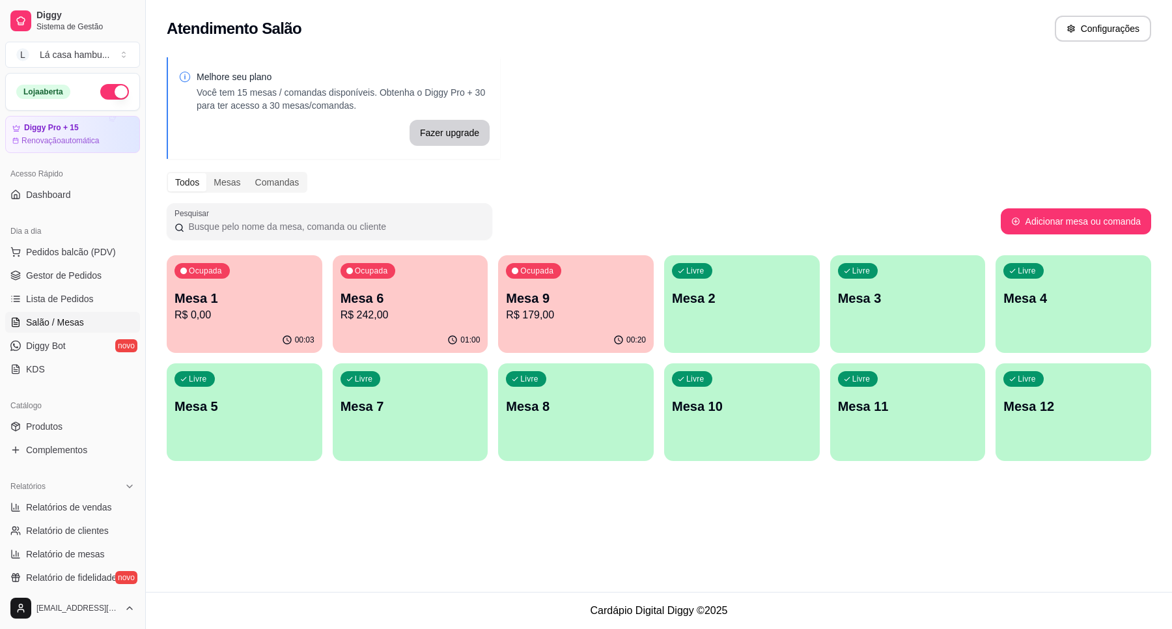
click at [363, 304] on p "Mesa 6" at bounding box center [411, 298] width 140 height 18
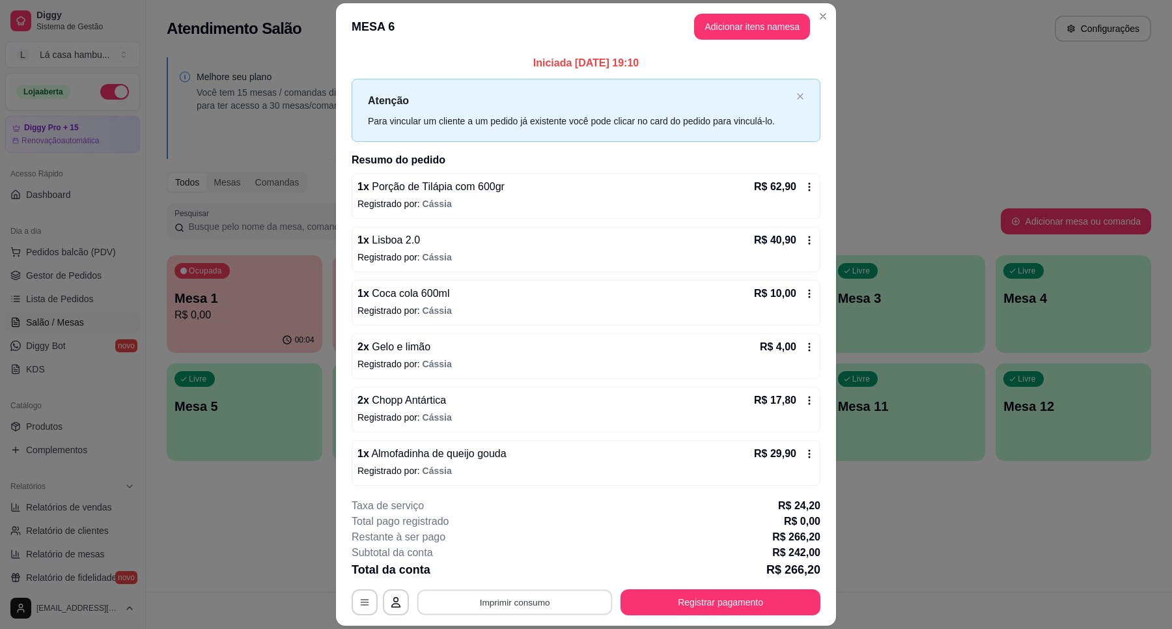
click at [548, 613] on button "Imprimir consumo" at bounding box center [514, 602] width 195 height 25
click at [532, 571] on button "IMPRESSORA" at bounding box center [513, 572] width 94 height 21
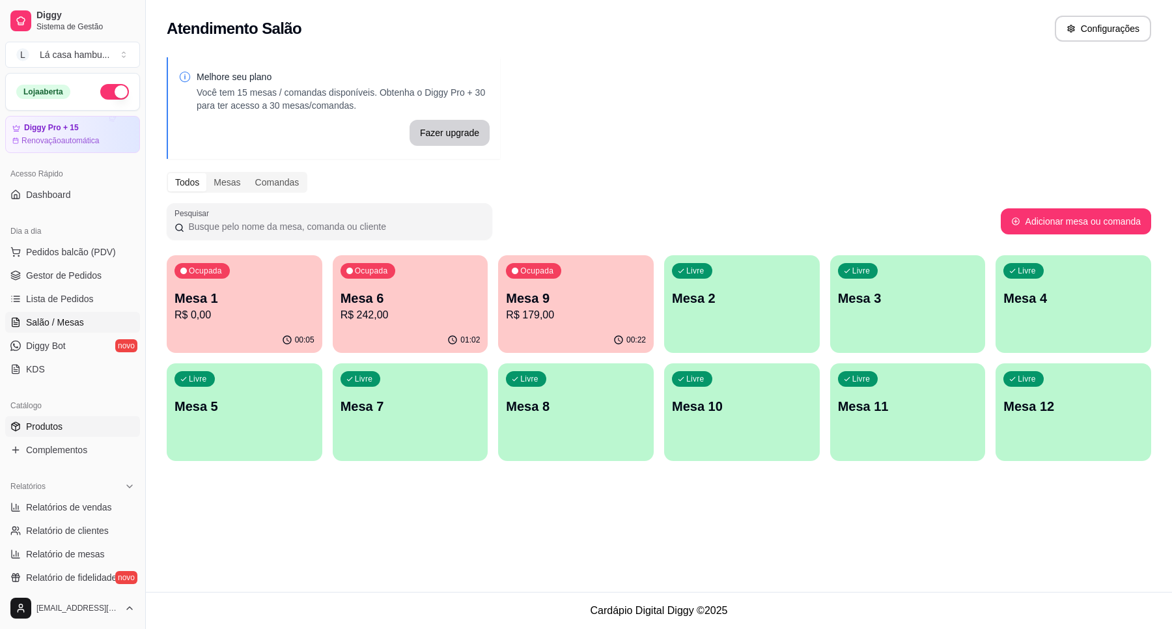
click at [79, 424] on link "Produtos" at bounding box center [72, 426] width 135 height 21
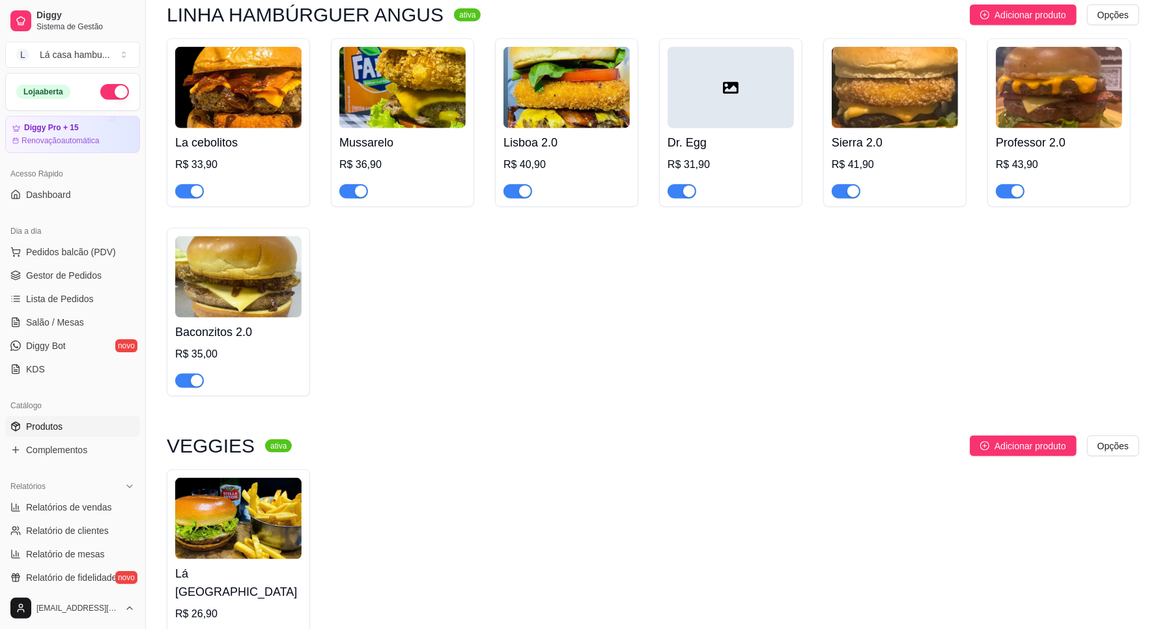
scroll to position [1465, 0]
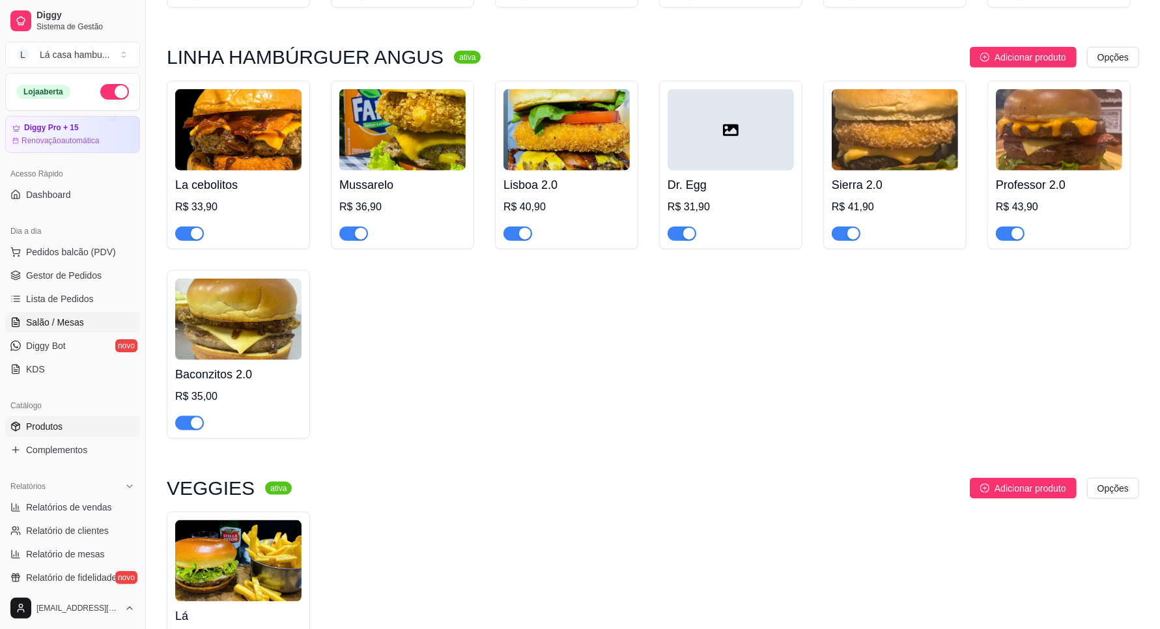
click at [69, 321] on span "Salão / Mesas" at bounding box center [55, 322] width 58 height 13
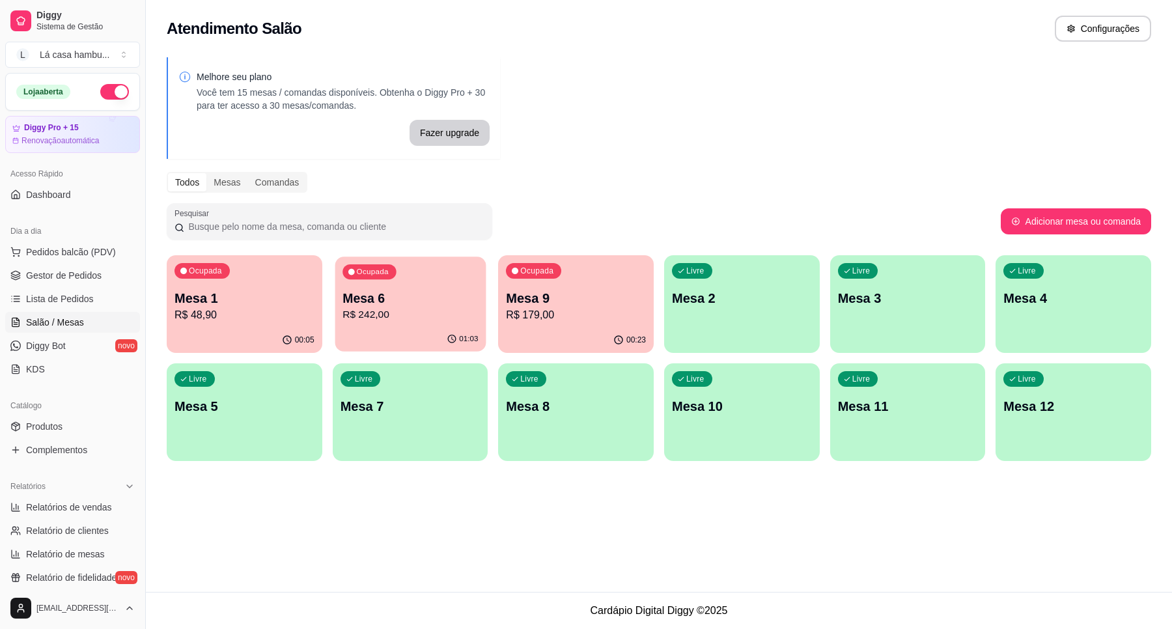
click at [406, 307] on p "R$ 242,00" at bounding box center [410, 314] width 135 height 15
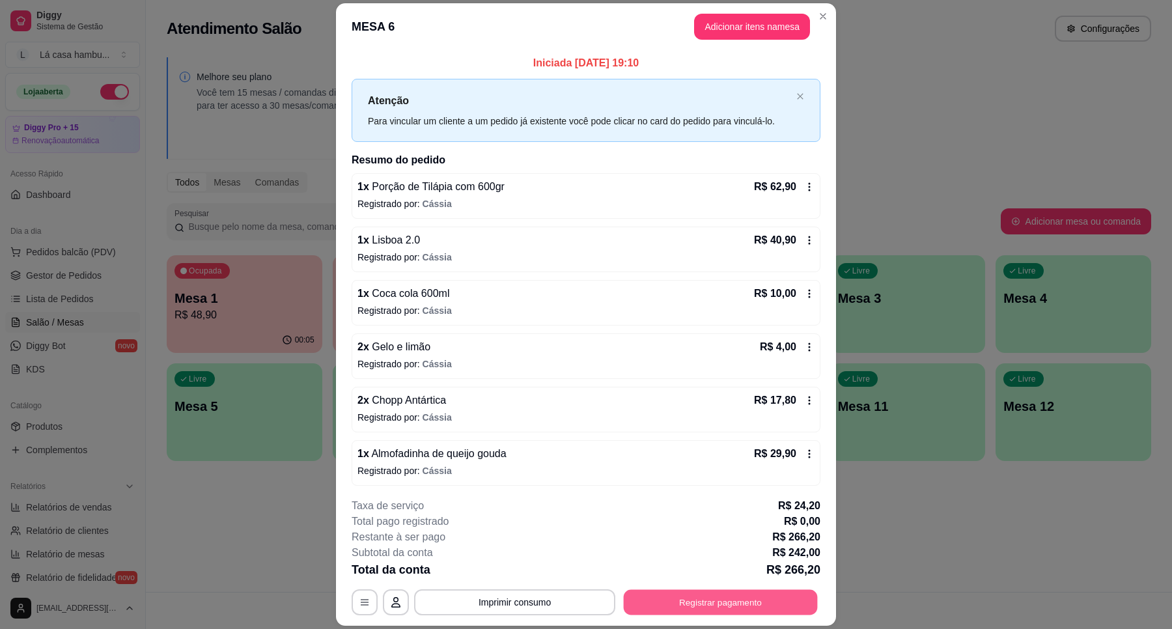
click at [656, 602] on button "Registrar pagamento" at bounding box center [721, 602] width 194 height 25
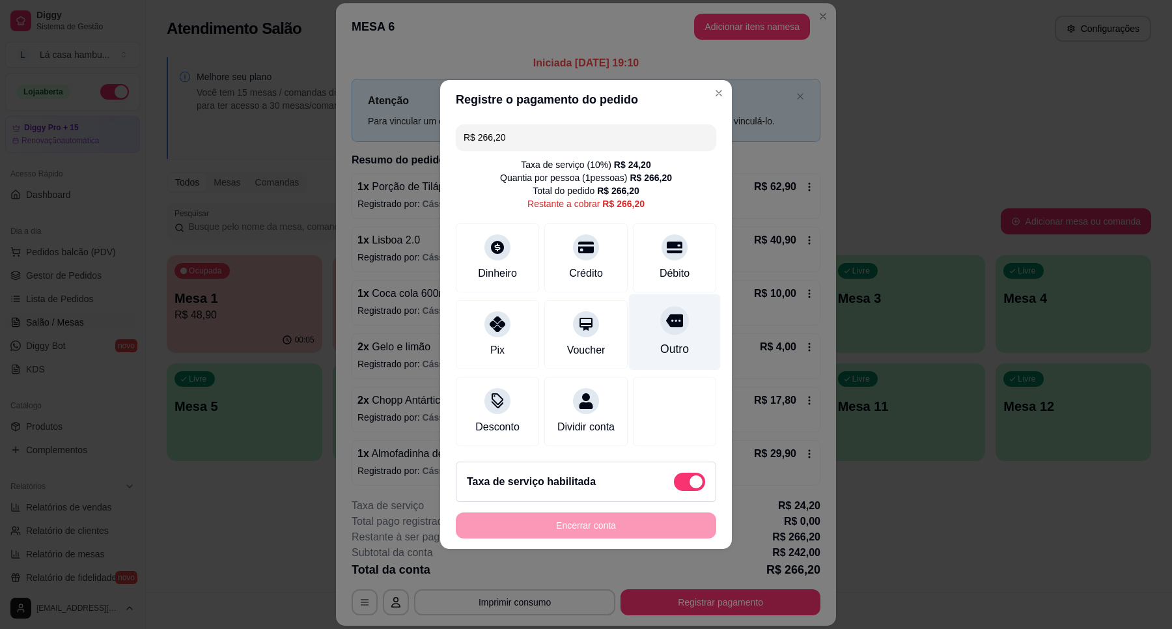
click at [670, 324] on div at bounding box center [674, 320] width 29 height 29
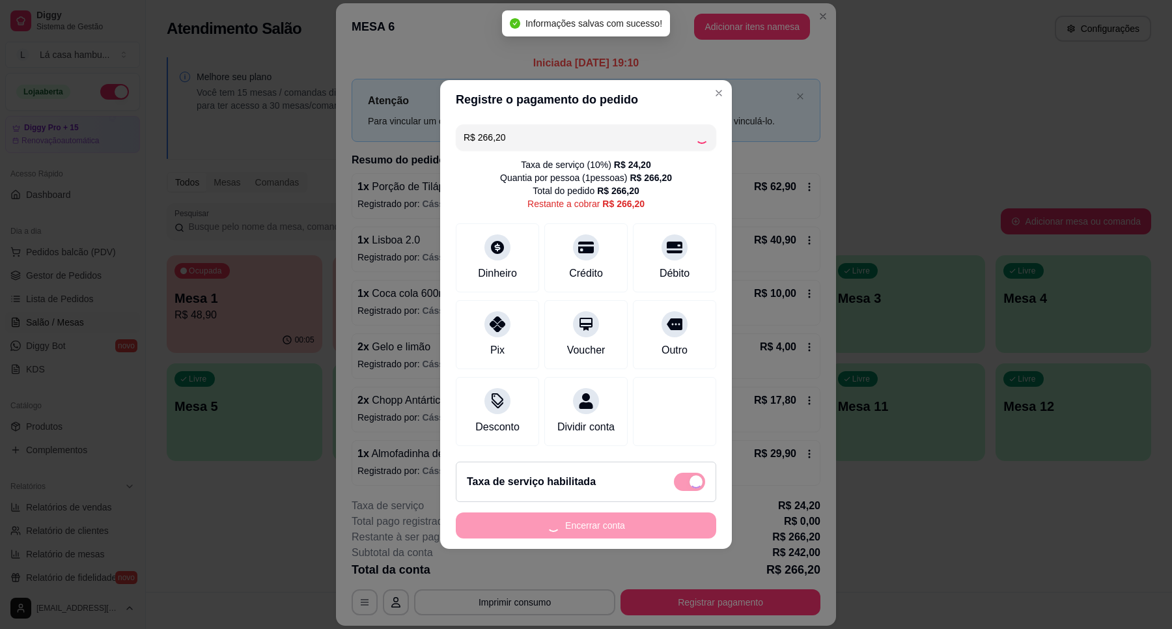
type input "R$ 0,00"
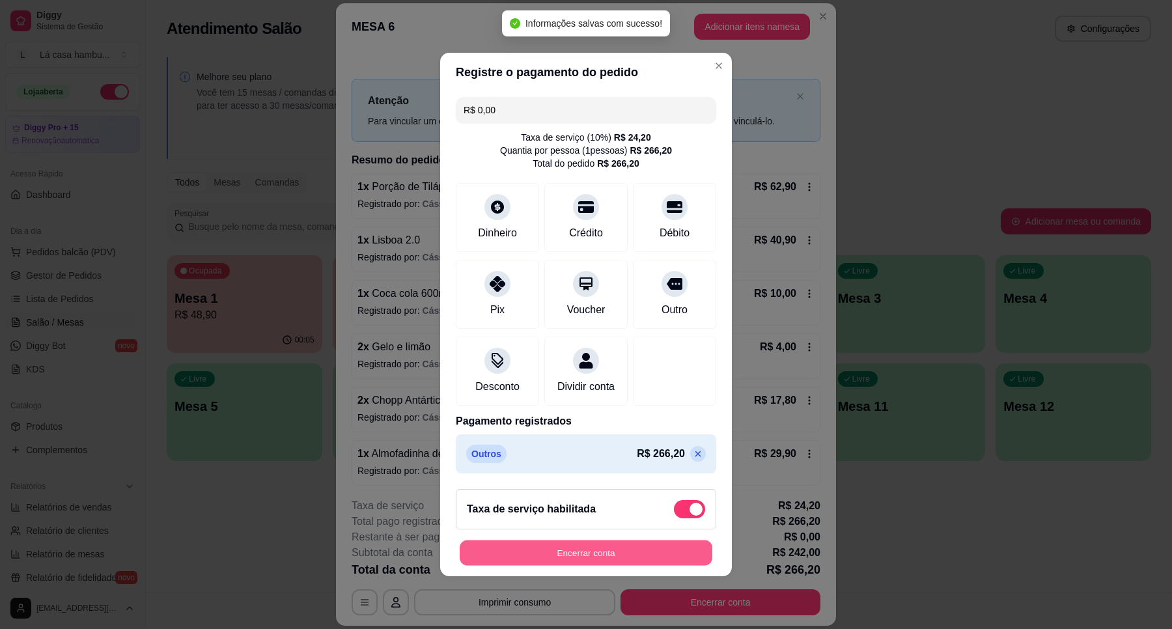
click at [630, 561] on button "Encerrar conta" at bounding box center [586, 553] width 253 height 25
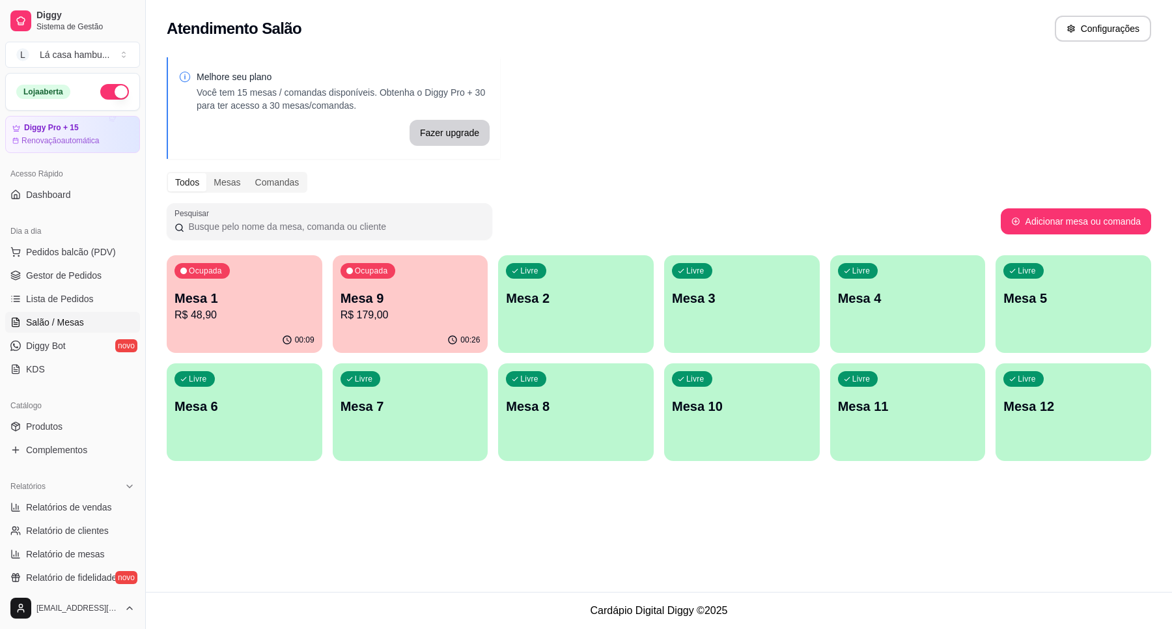
click at [92, 318] on link "Salão / Mesas" at bounding box center [72, 322] width 135 height 21
click at [740, 310] on div "Livre Mesa 3" at bounding box center [742, 296] width 150 height 79
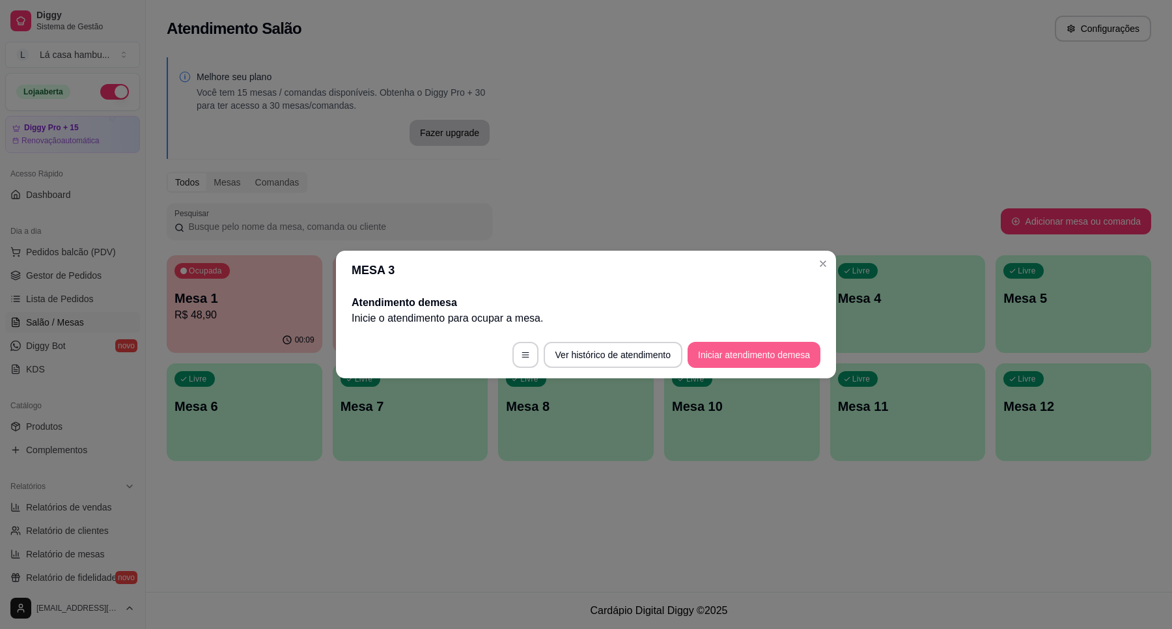
click at [739, 349] on button "Iniciar atendimento de mesa" at bounding box center [754, 355] width 133 height 26
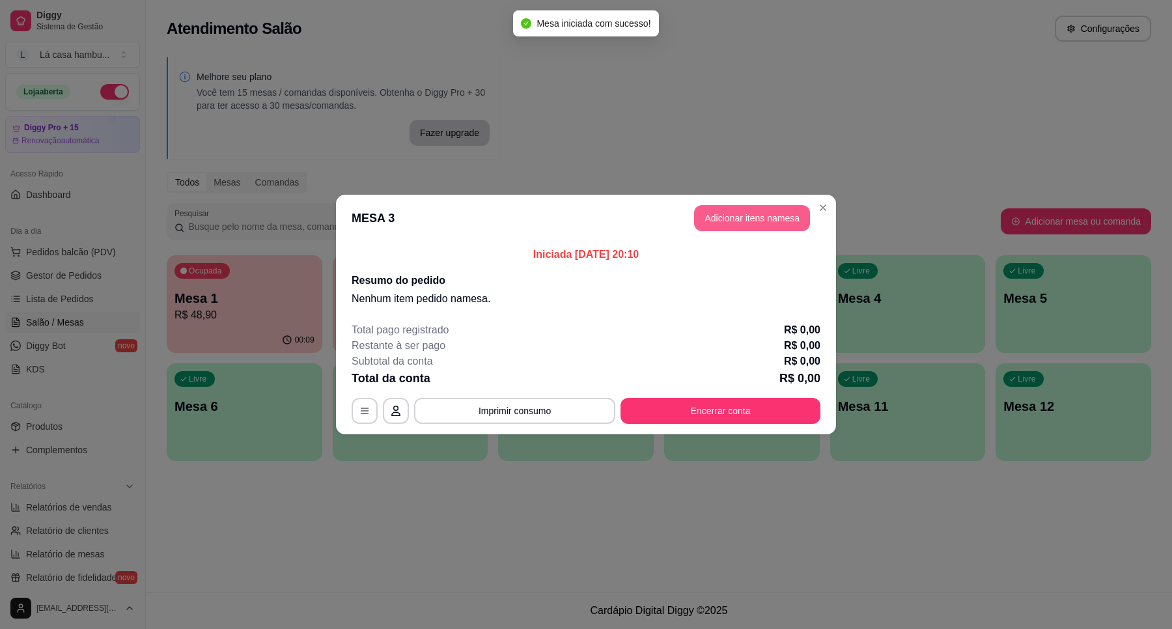
click at [765, 210] on button "Adicionar itens na mesa" at bounding box center [752, 218] width 116 height 26
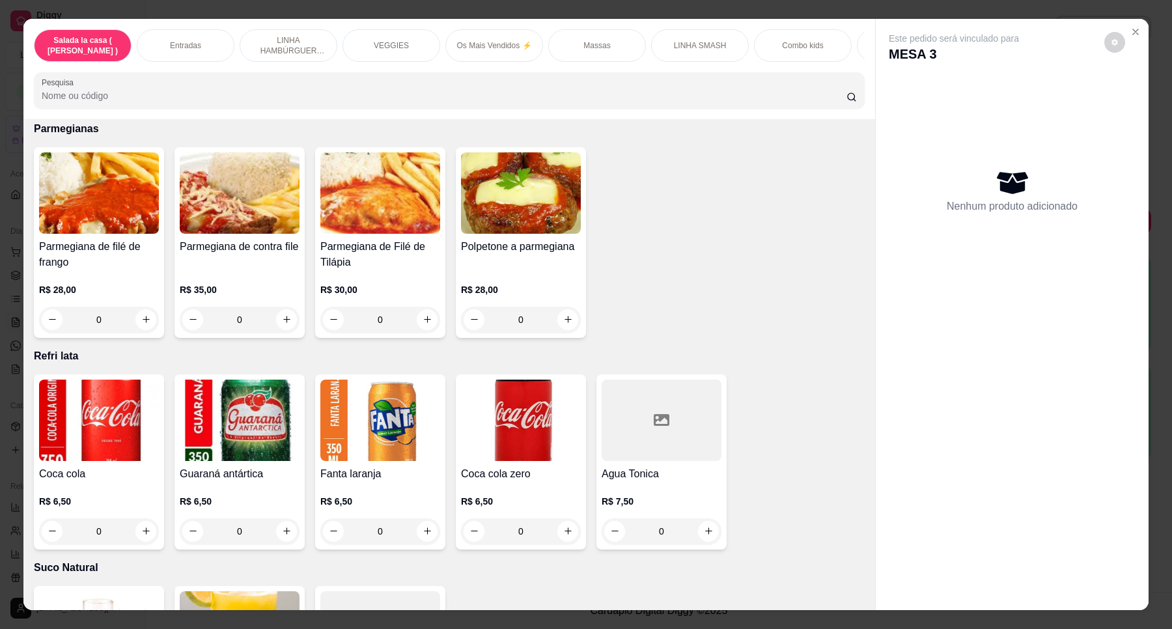
scroll to position [4233, 0]
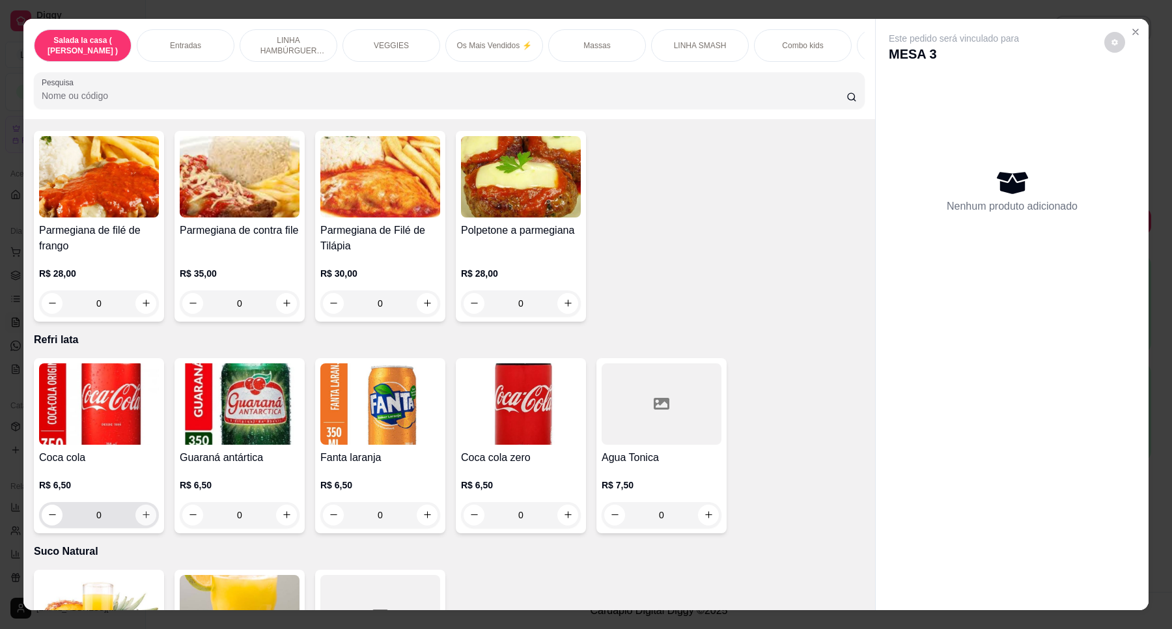
click at [135, 505] on button "increase-product-quantity" at bounding box center [145, 515] width 21 height 21
type input "1"
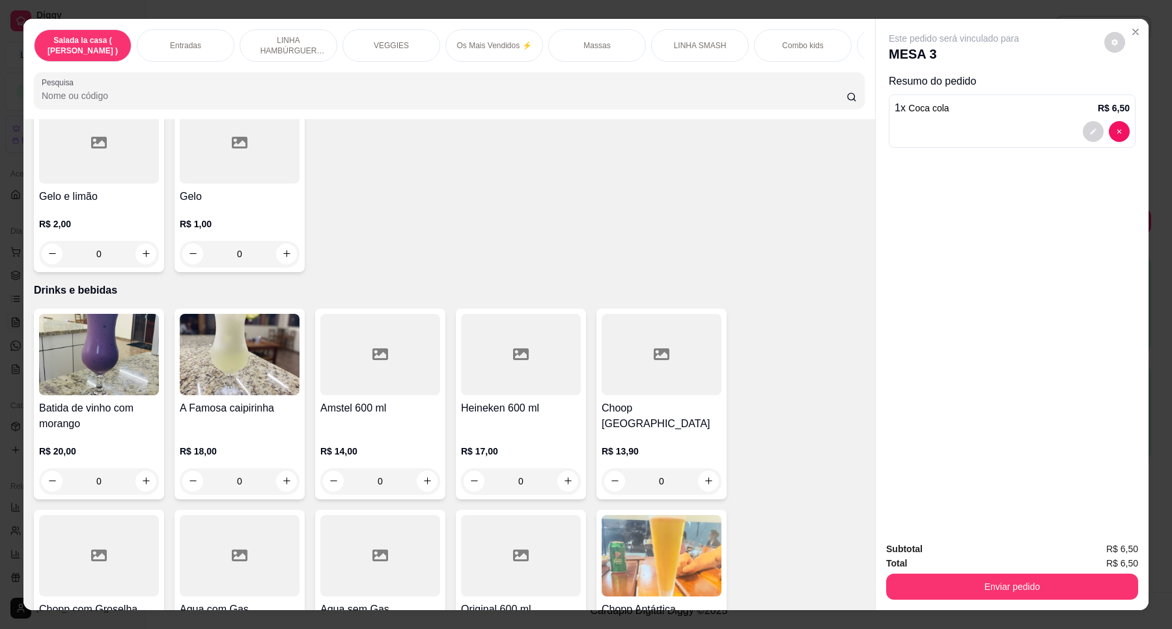
scroll to position [5129, 0]
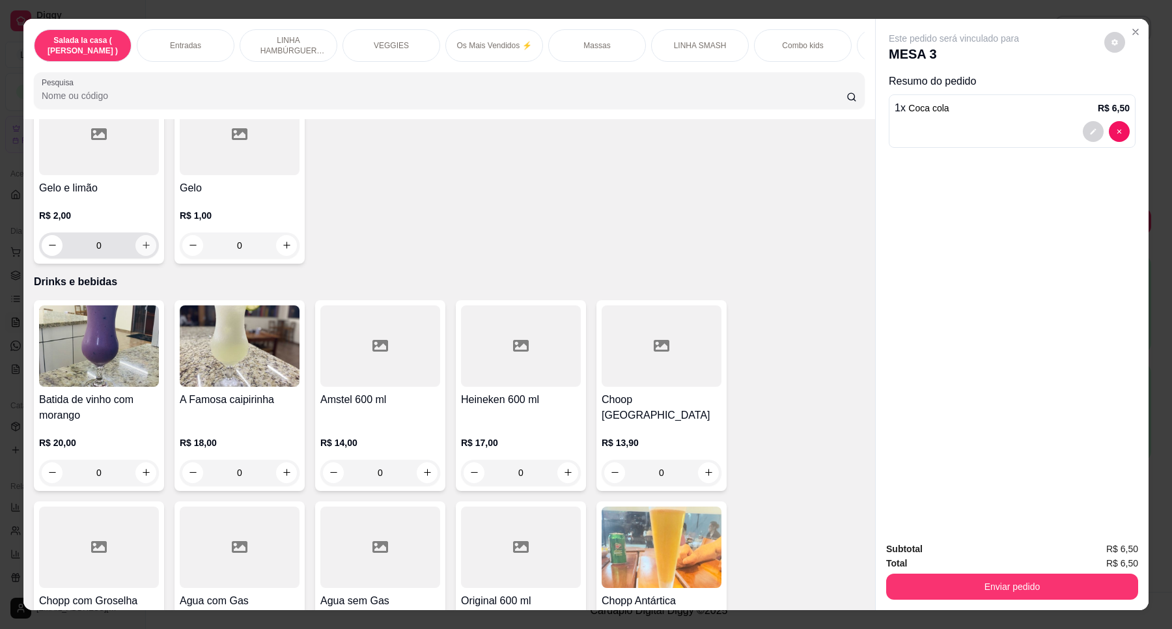
click at [141, 240] on icon "increase-product-quantity" at bounding box center [146, 245] width 10 height 10
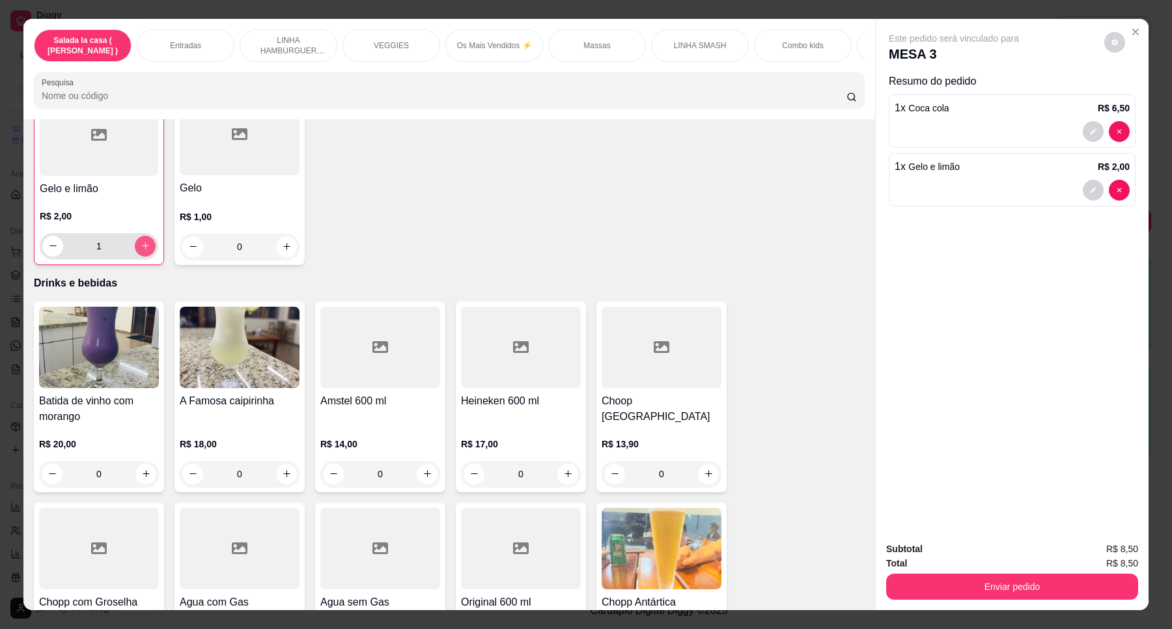
scroll to position [5129, 0]
click at [141, 240] on icon "increase-product-quantity" at bounding box center [146, 245] width 10 height 10
type input "2"
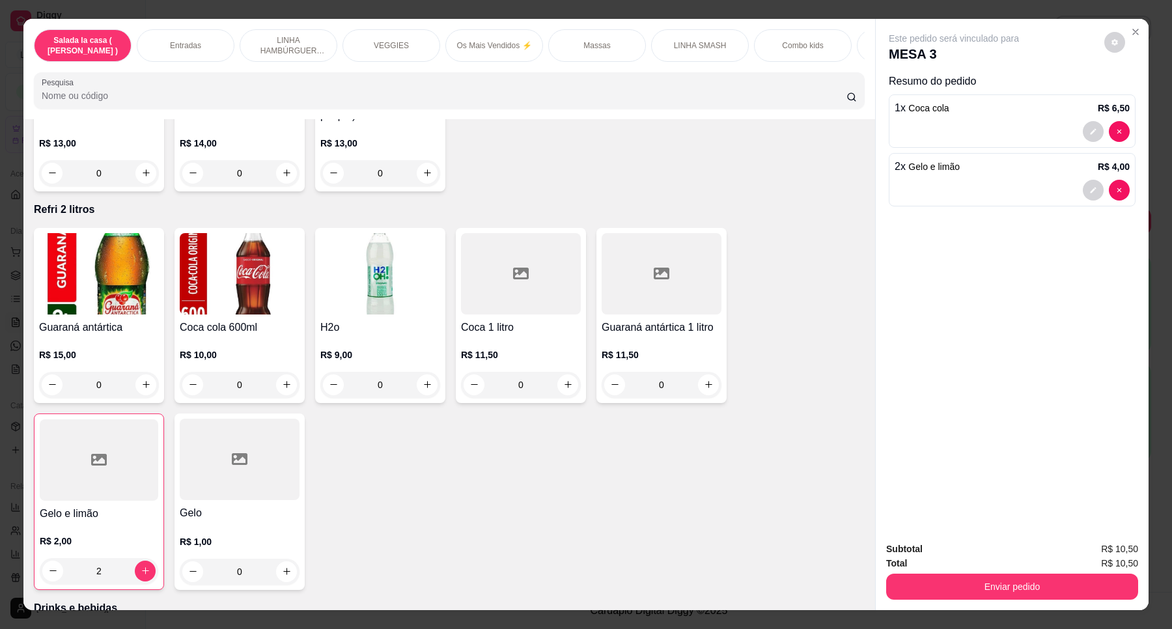
scroll to position [5292, 0]
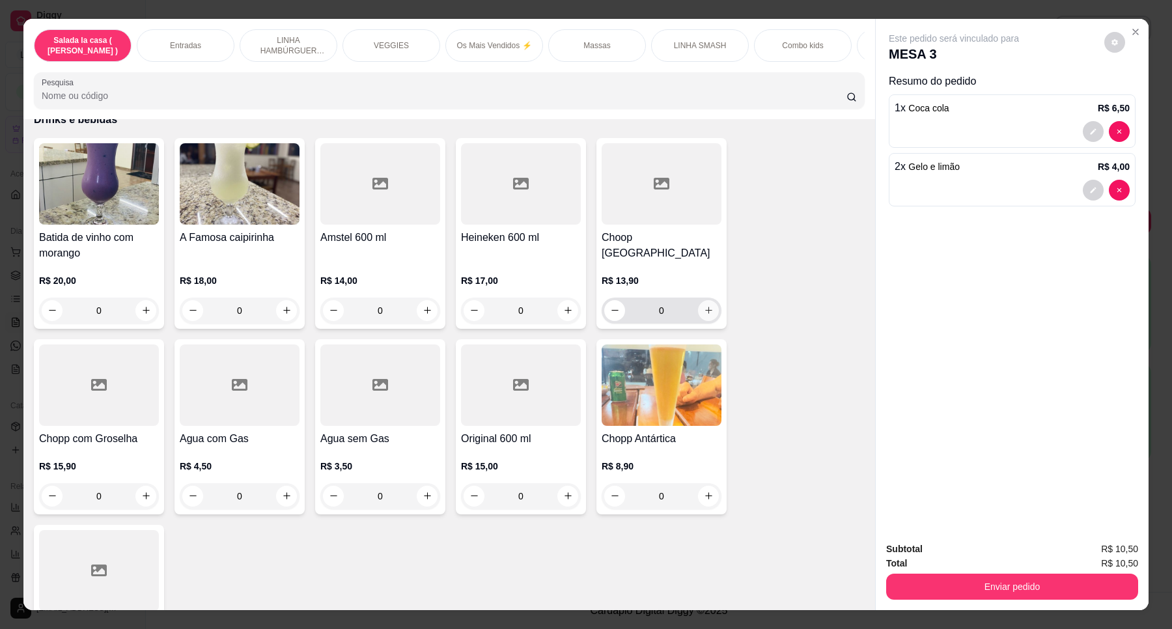
click at [707, 300] on button "increase-product-quantity" at bounding box center [708, 310] width 21 height 21
type input "1"
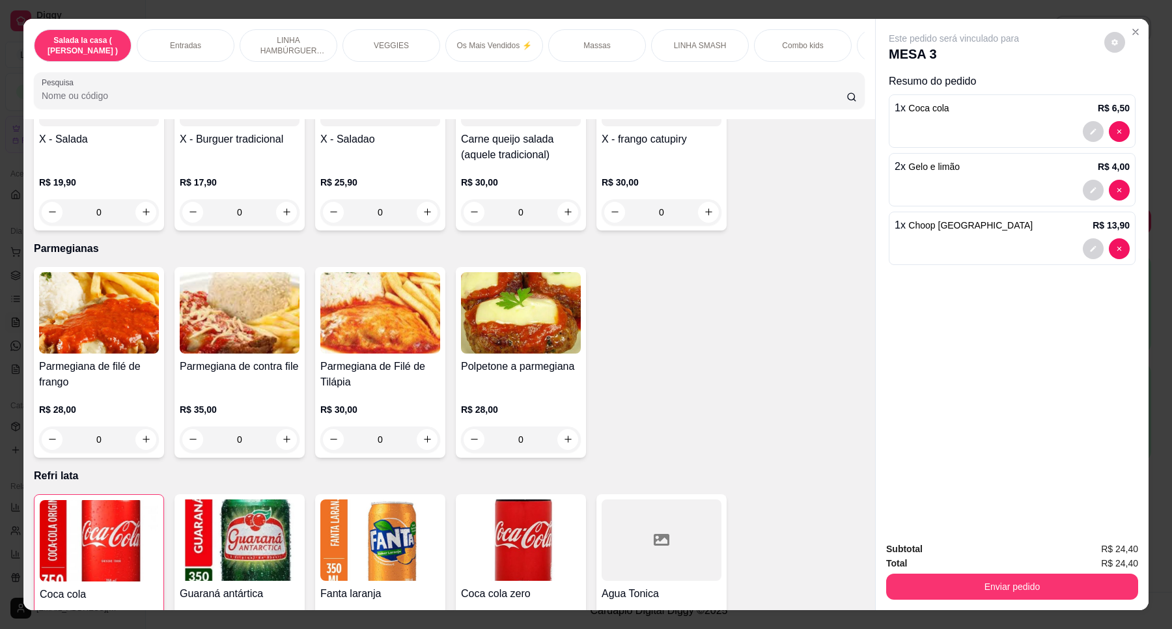
scroll to position [3990, 0]
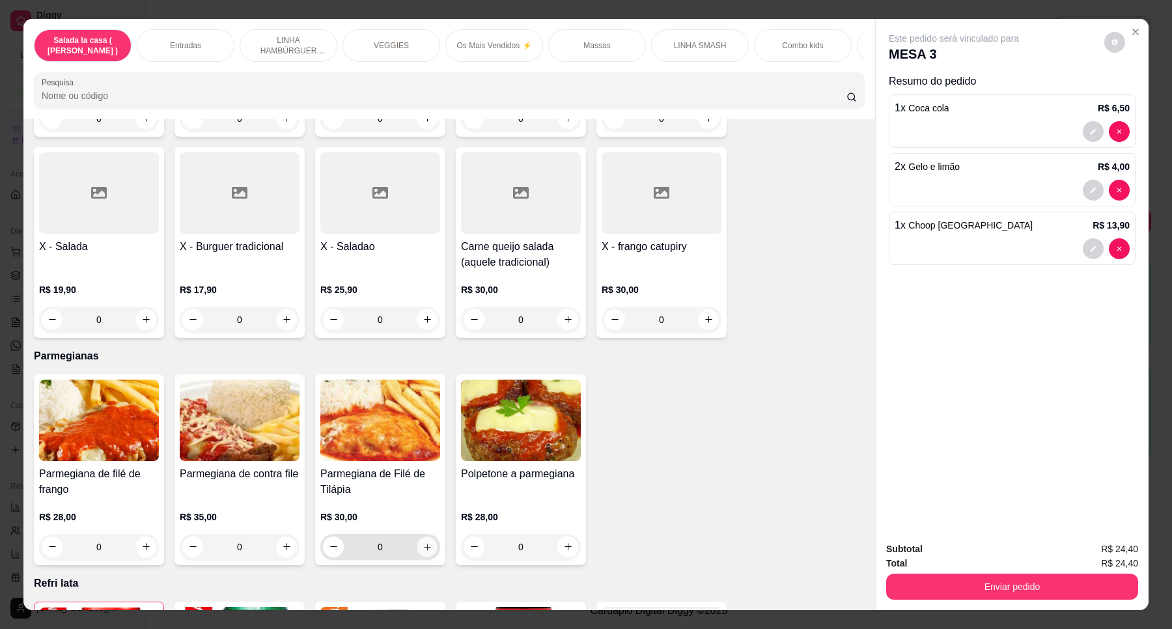
click at [423, 543] on icon "increase-product-quantity" at bounding box center [428, 548] width 10 height 10
click at [422, 543] on icon "increase-product-quantity" at bounding box center [427, 548] width 10 height 10
type input "2"
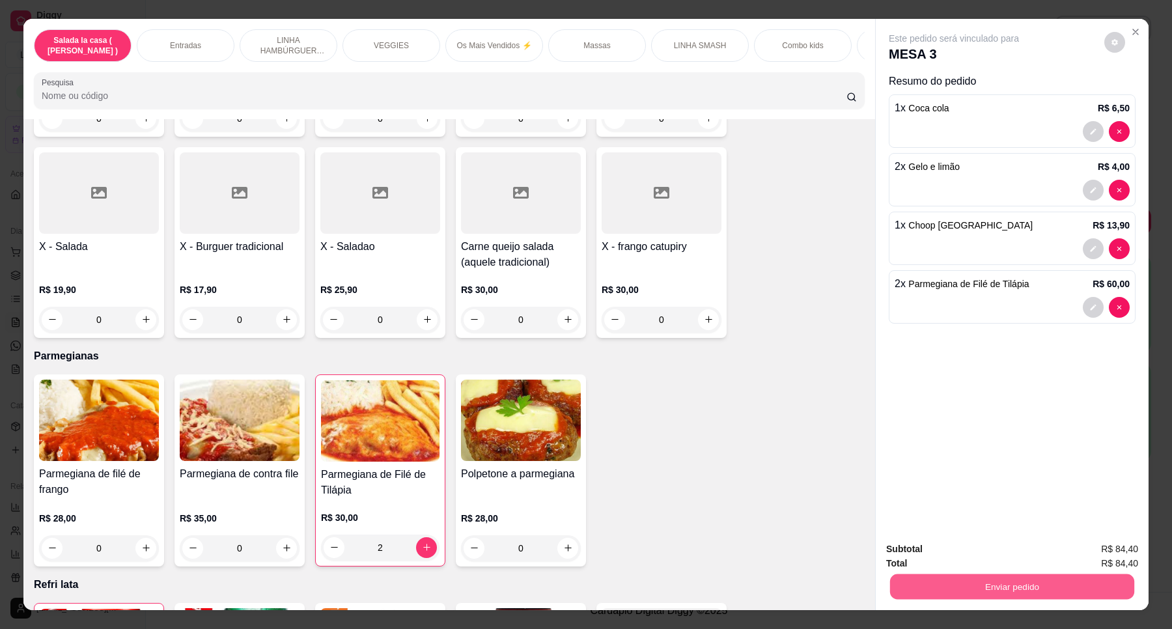
click at [1036, 590] on button "Enviar pedido" at bounding box center [1012, 586] width 244 height 25
click at [1095, 546] on button "Enviar pedido" at bounding box center [1104, 555] width 74 height 25
